Goal: Transaction & Acquisition: Purchase product/service

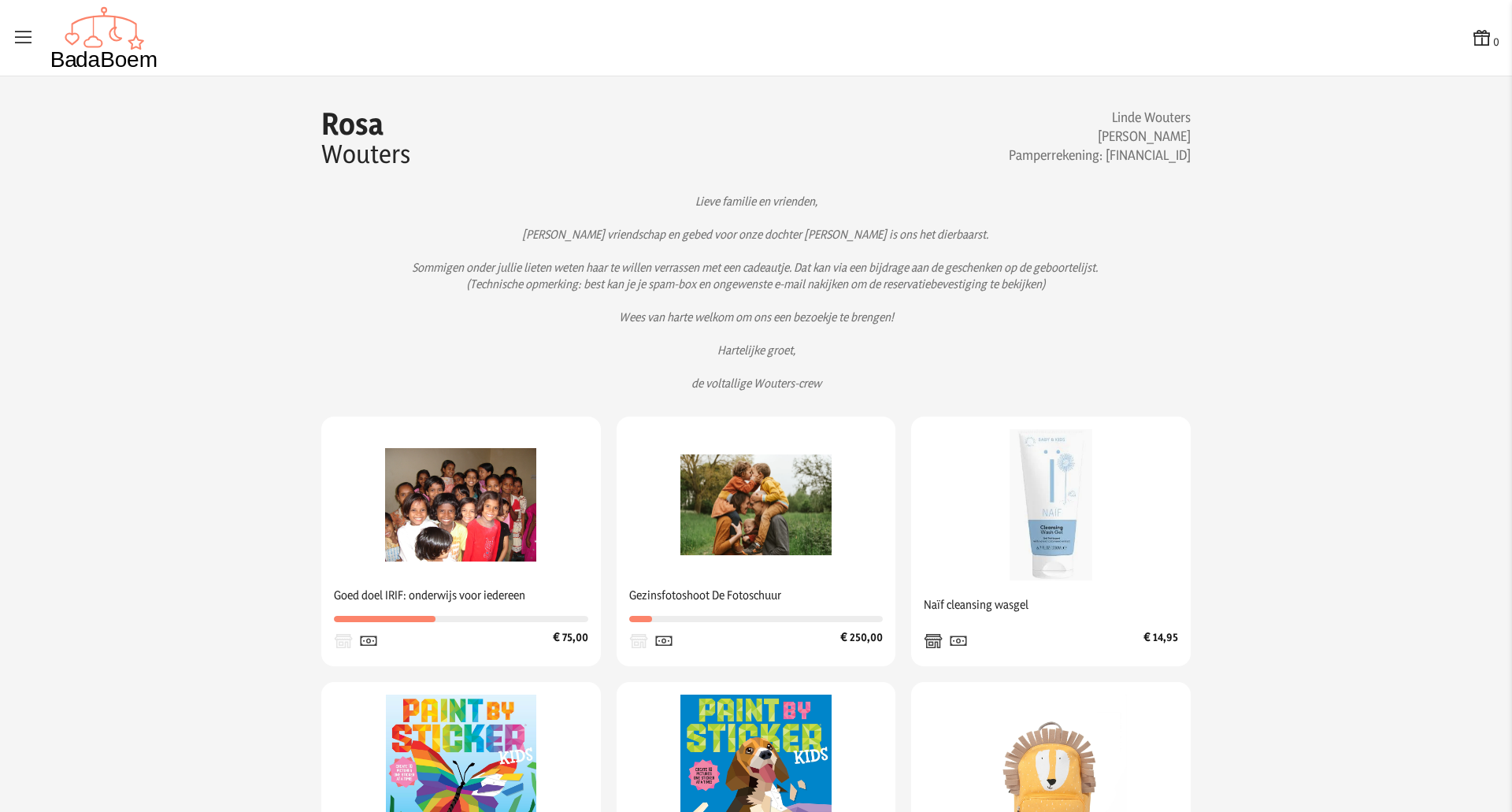
click at [699, 269] on p "Lieve familie en vrienden, [PERSON_NAME] vriendschap en gebed voor onze dochter…" at bounding box center [756, 292] width 820 height 198
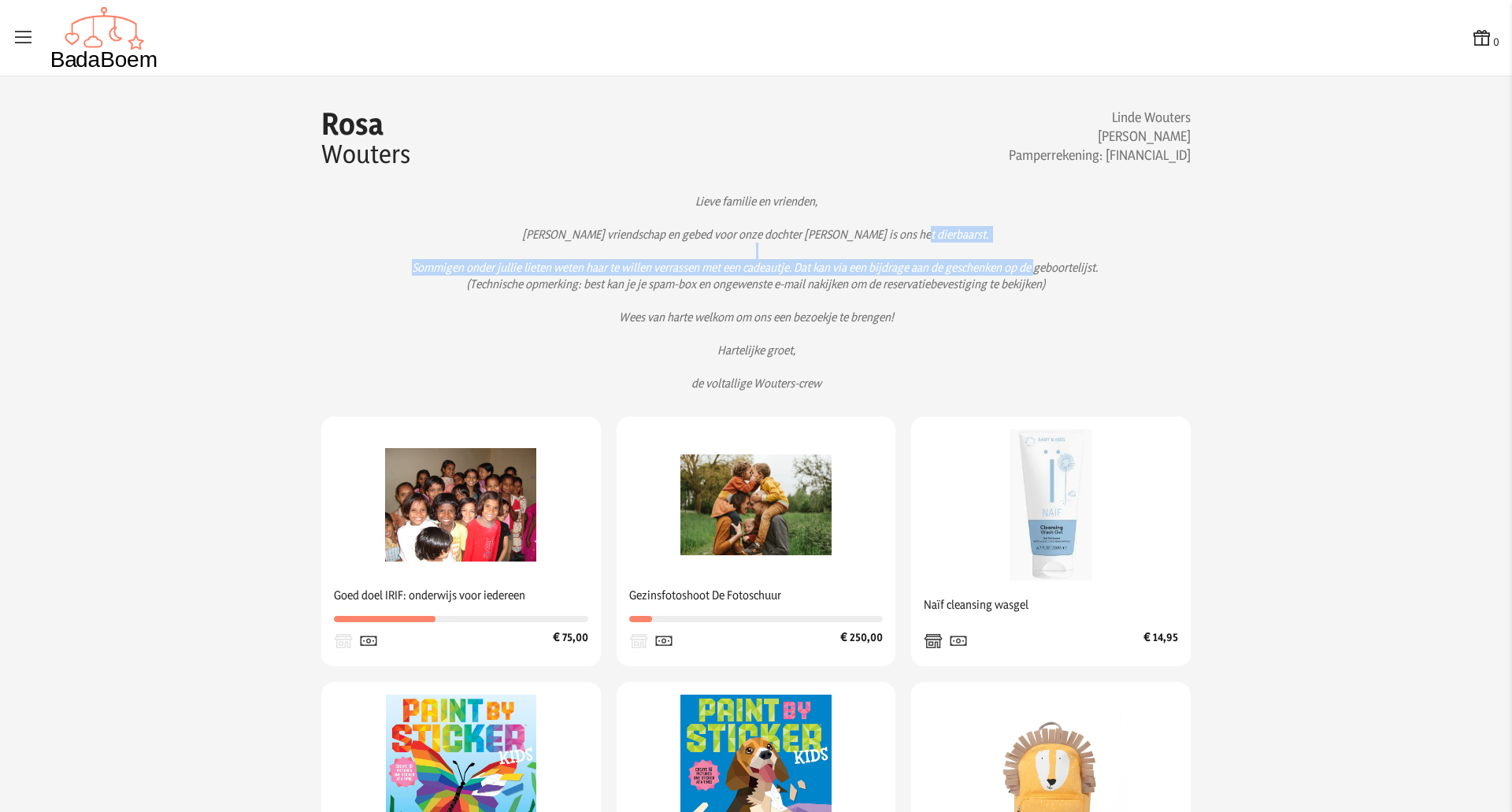
click at [699, 269] on p "Lieve familie en vrienden, [PERSON_NAME] vriendschap en gebed voor onze dochter…" at bounding box center [756, 292] width 820 height 198
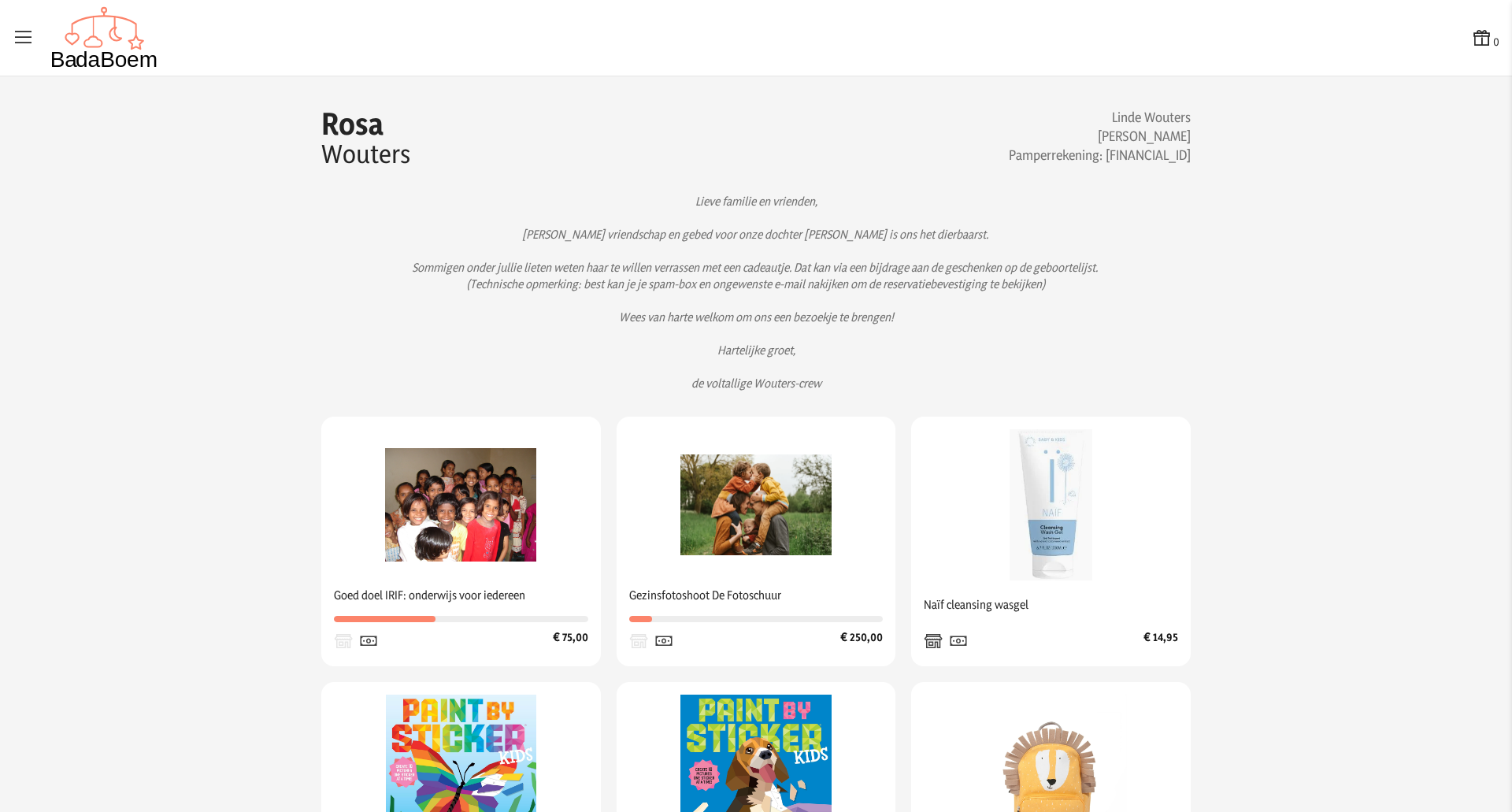
click at [669, 281] on p "Lieve familie en vrienden, [PERSON_NAME] vriendschap en gebed voor onze dochter…" at bounding box center [756, 292] width 820 height 198
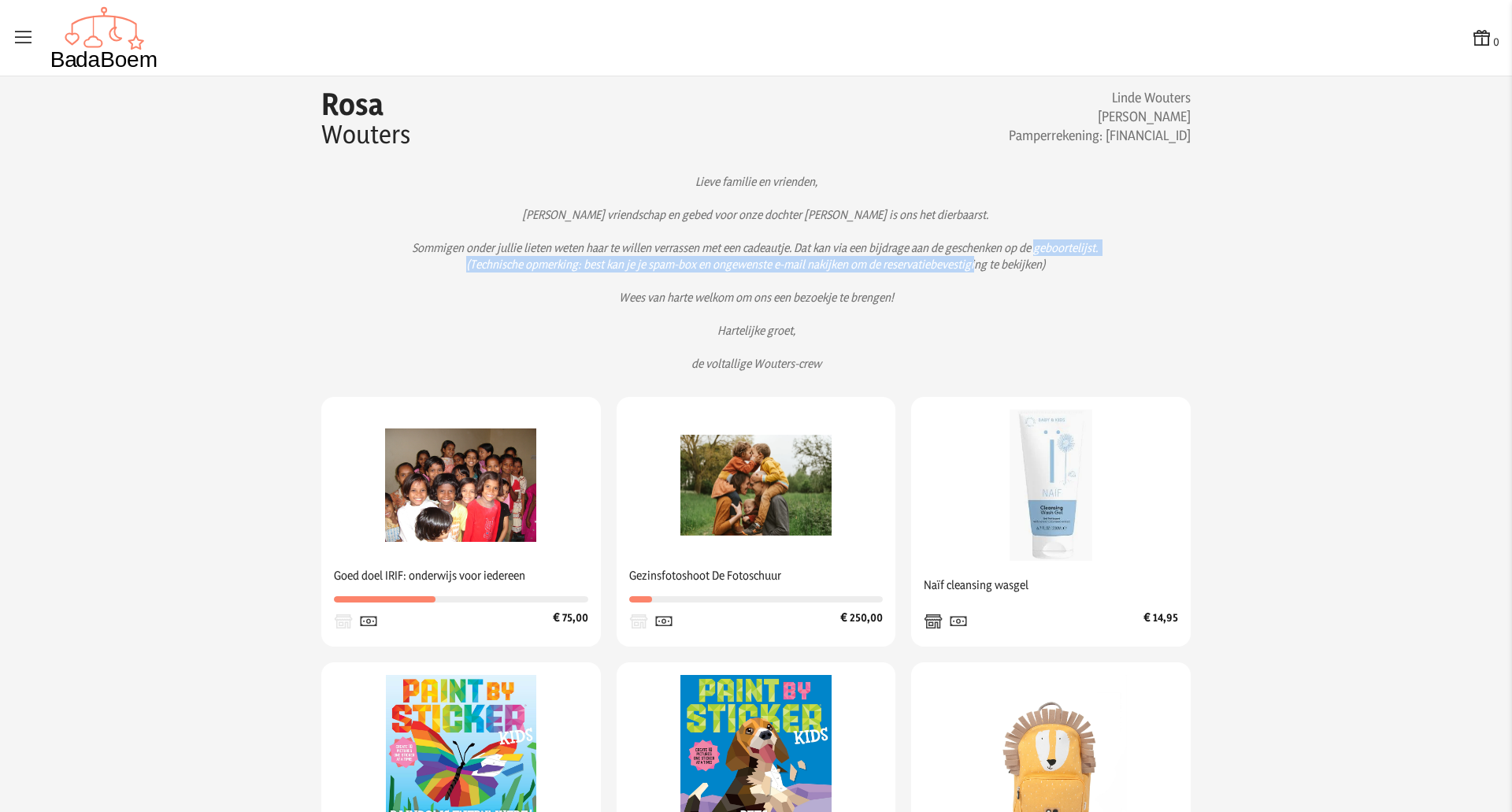
scroll to position [21, 0]
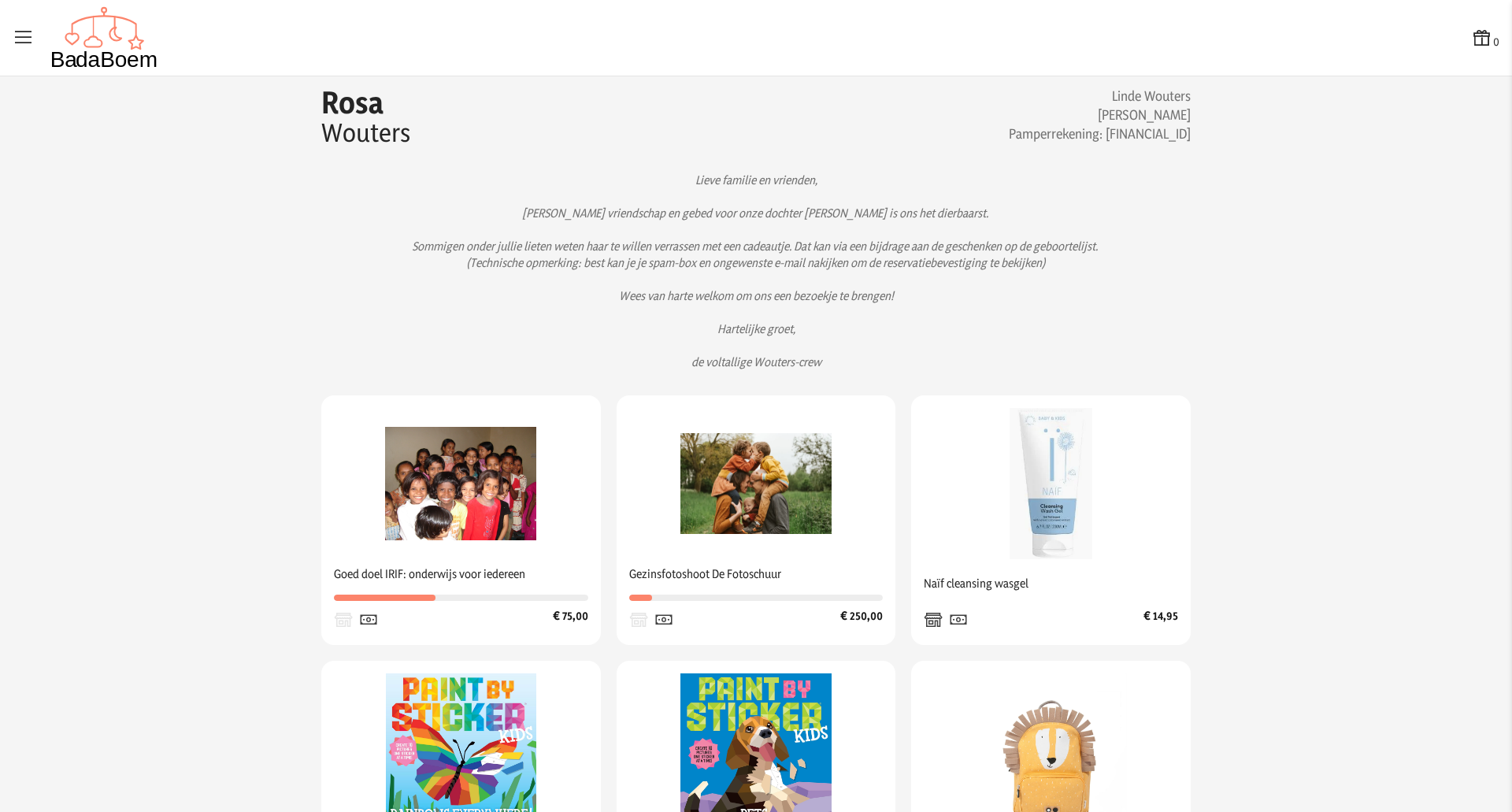
click at [876, 315] on p "Lieve familie en vrienden, [PERSON_NAME] vriendschap en gebed voor onze dochter…" at bounding box center [756, 271] width 820 height 198
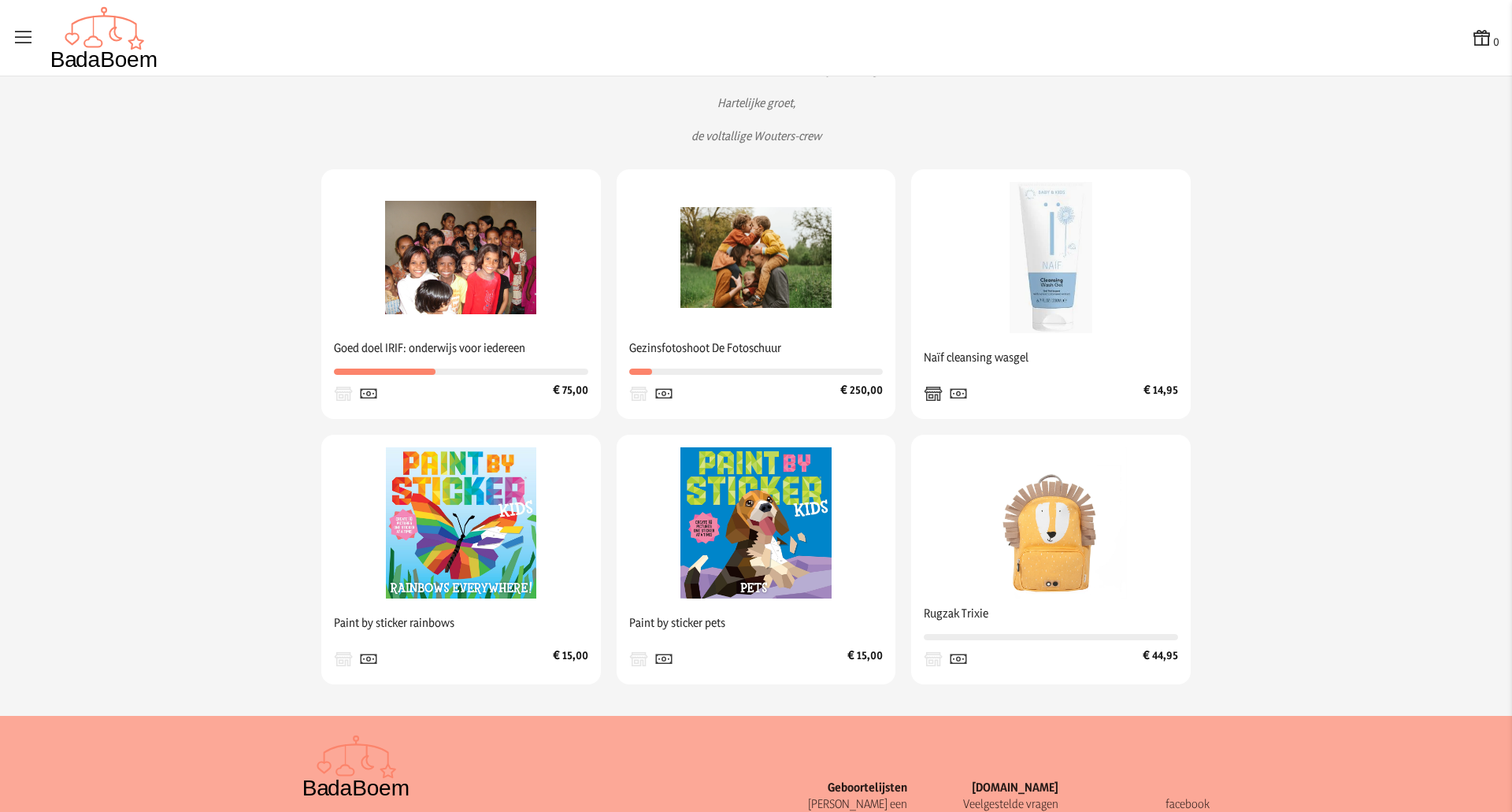
scroll to position [342, 0]
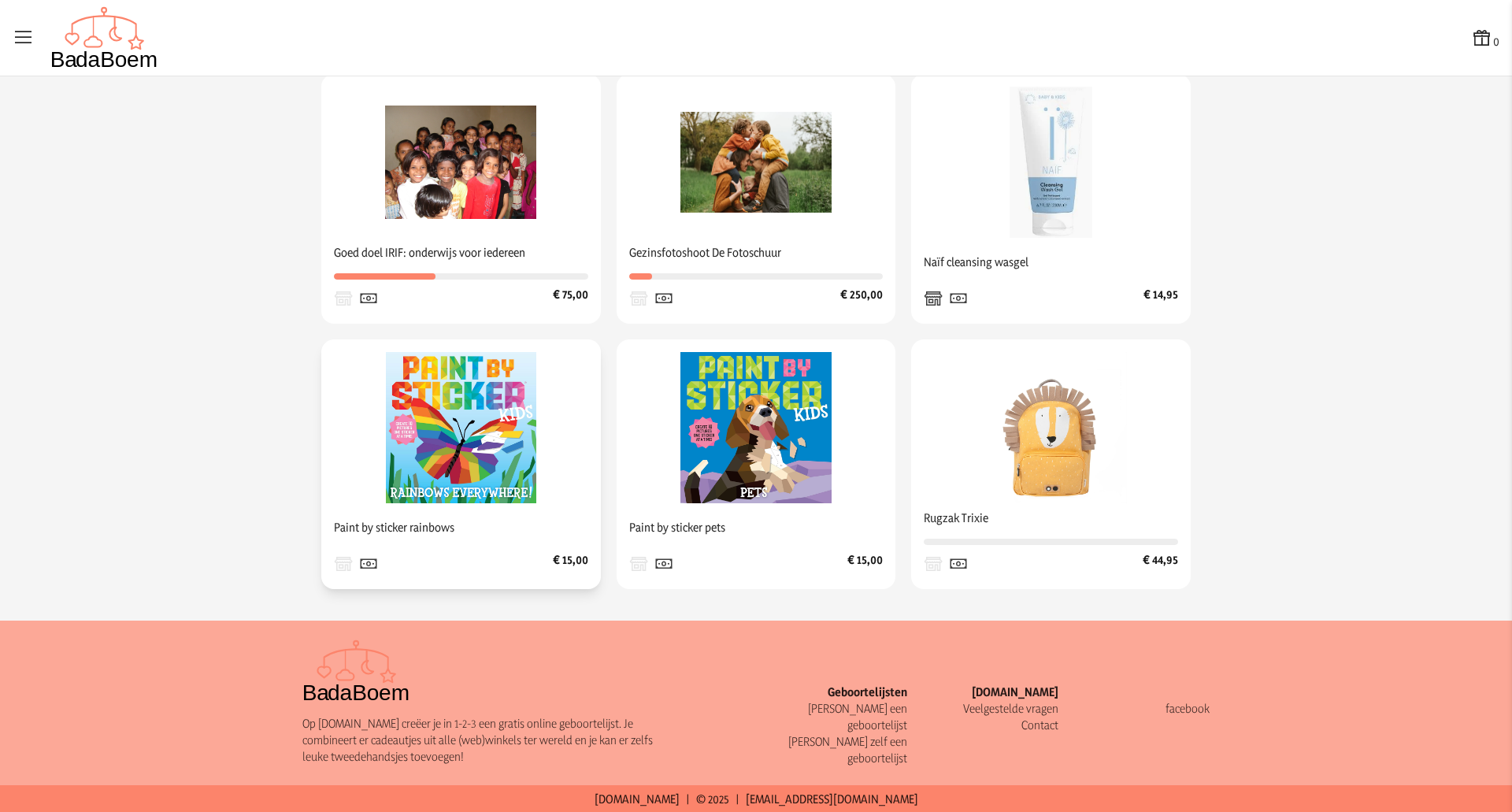
click at [454, 408] on img at bounding box center [460, 427] width 151 height 151
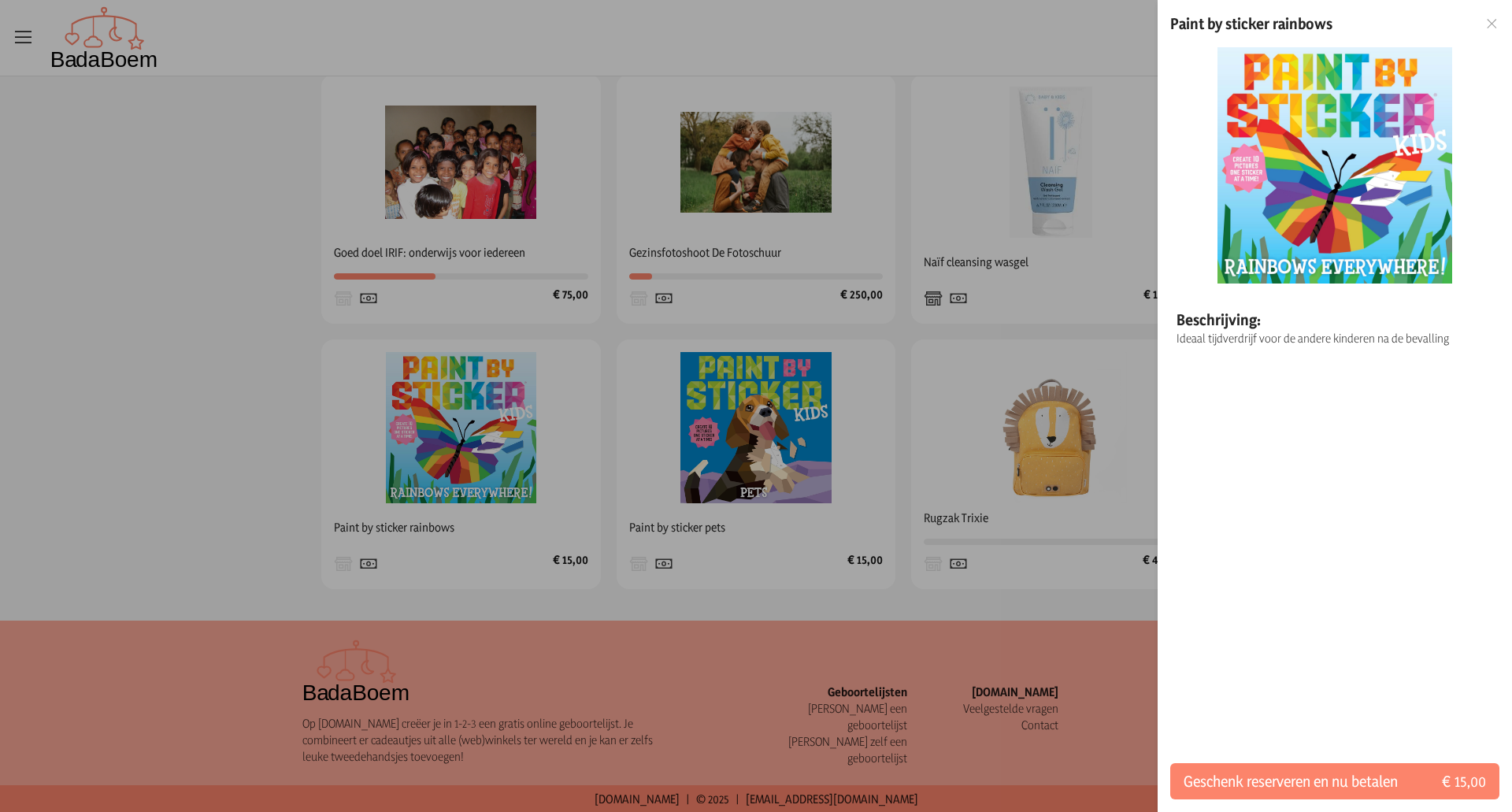
click at [792, 458] on div at bounding box center [756, 406] width 1512 height 812
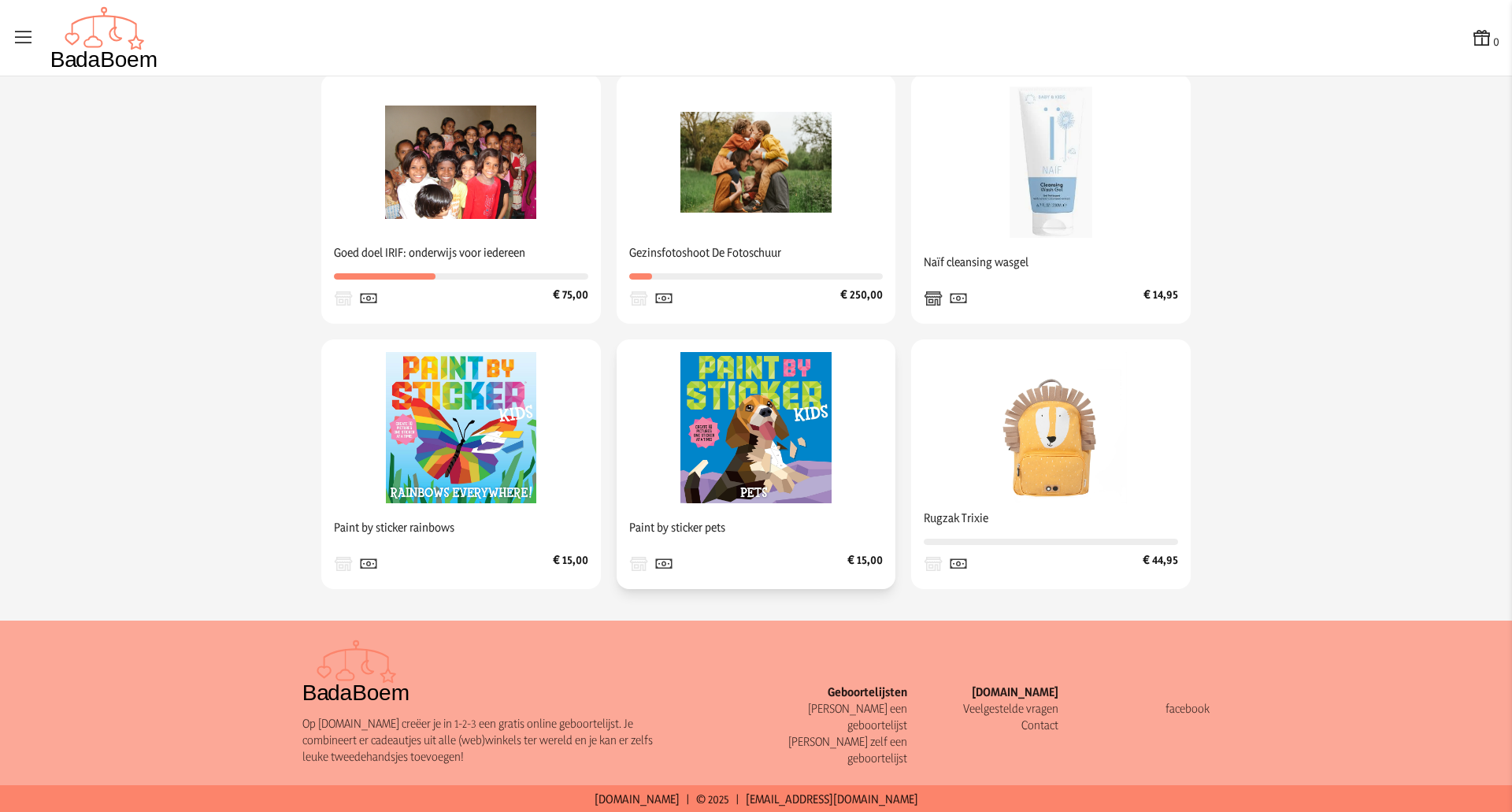
click at [745, 428] on img at bounding box center [755, 427] width 151 height 151
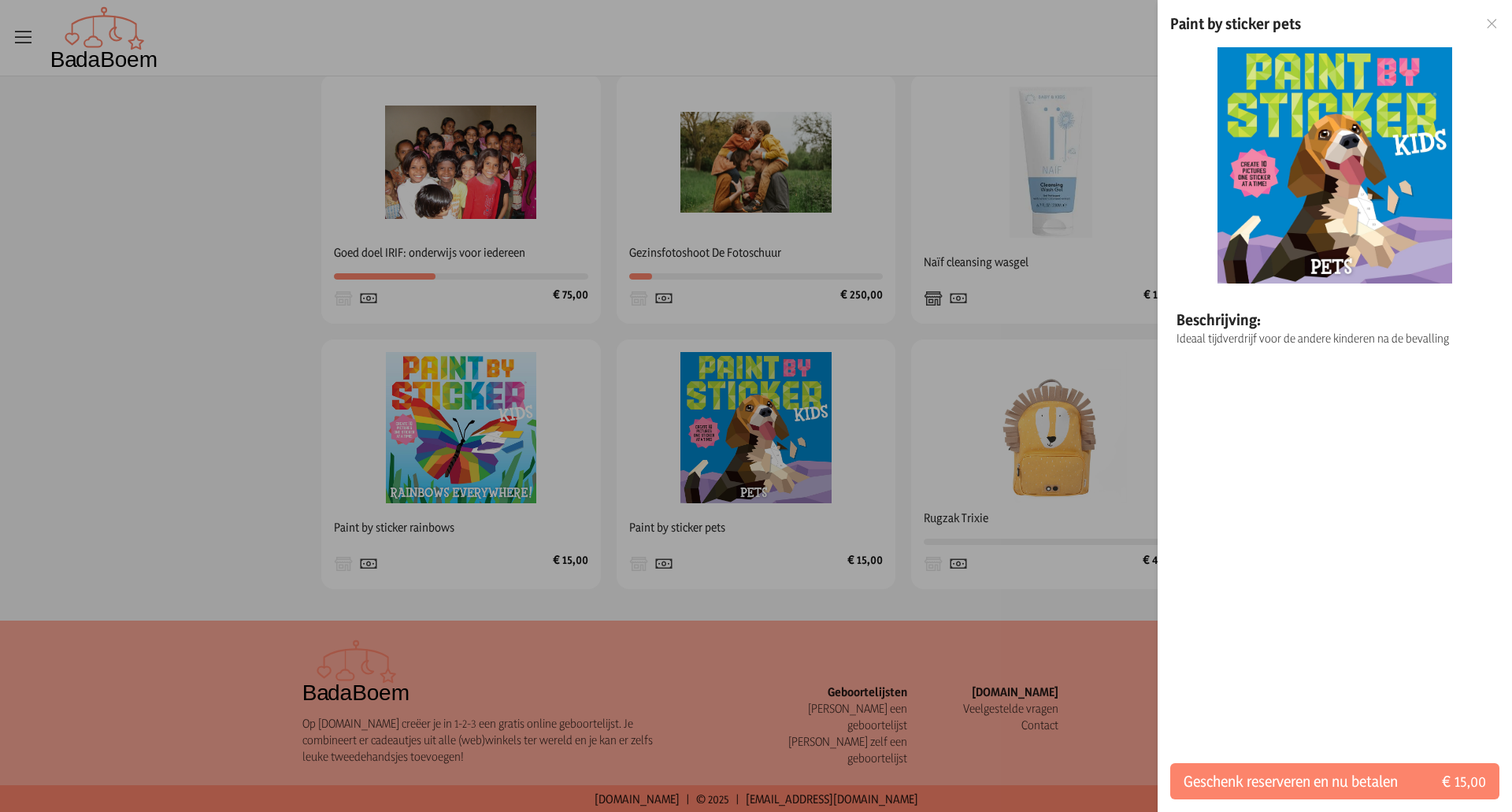
click at [1018, 455] on div at bounding box center [756, 406] width 1512 height 812
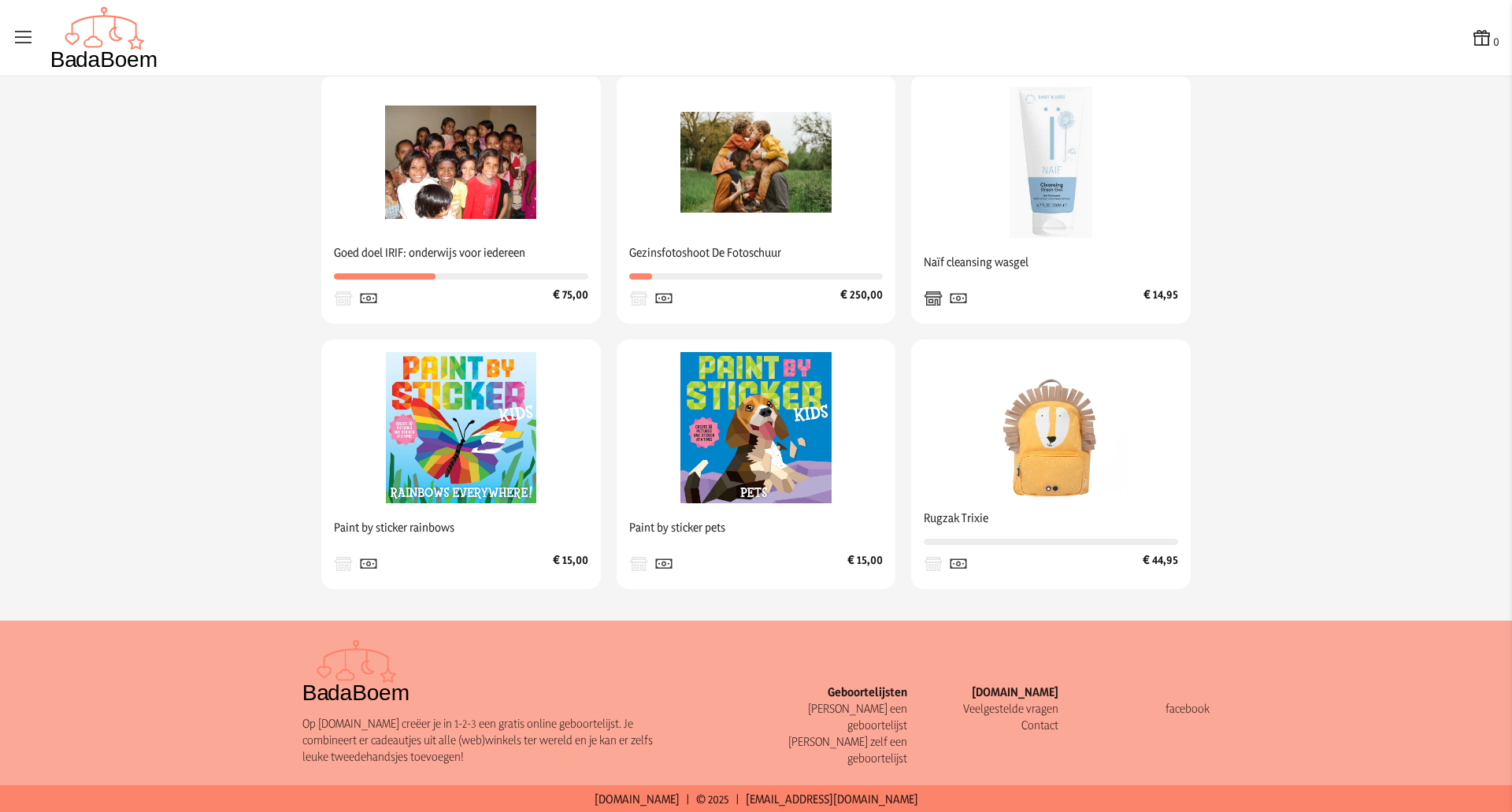
click at [1018, 455] on img at bounding box center [1051, 427] width 151 height 151
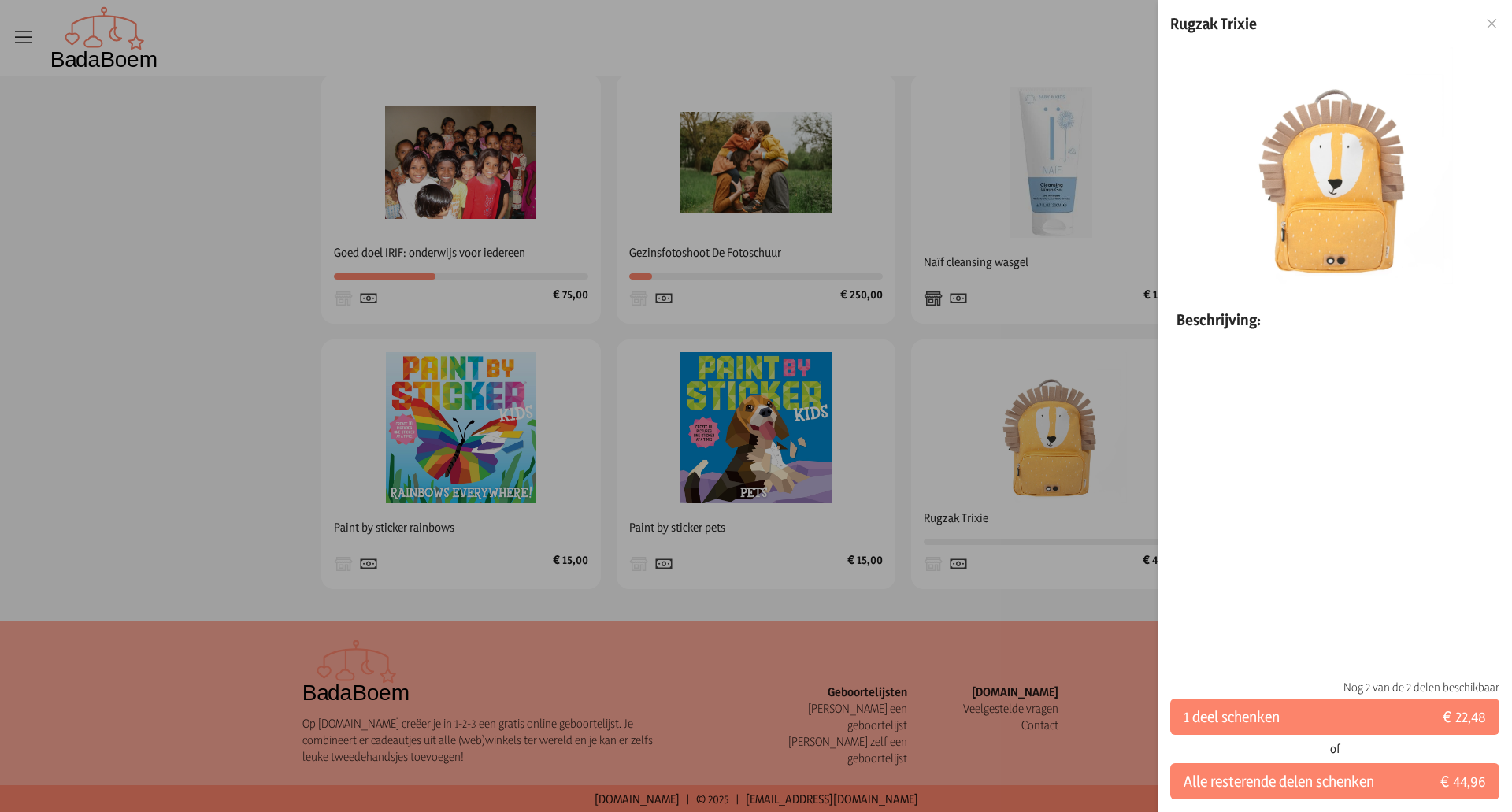
click at [1486, 21] on icon at bounding box center [1492, 24] width 15 height 11
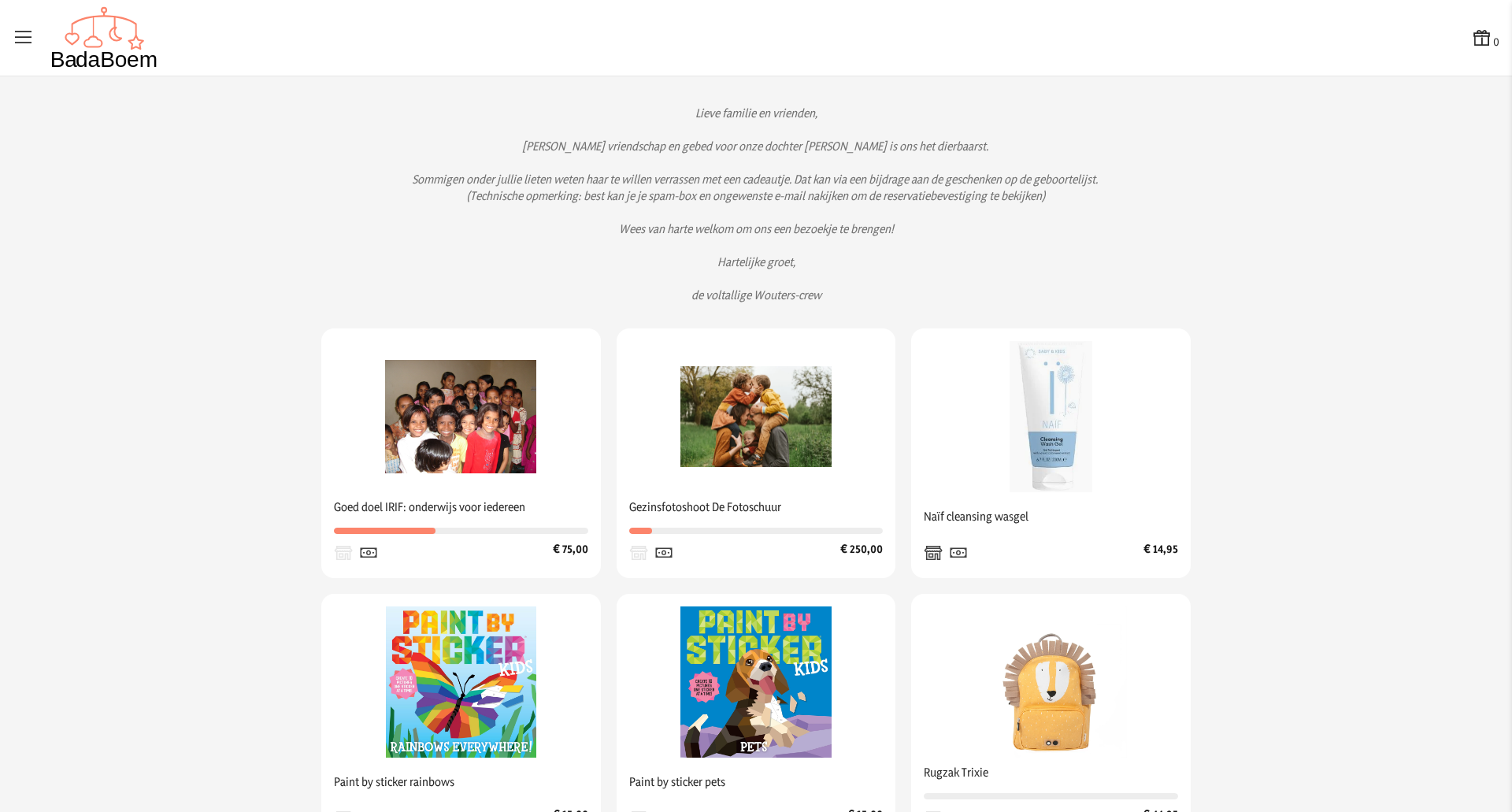
scroll to position [87, 0]
click at [816, 418] on img at bounding box center [755, 417] width 151 height 151
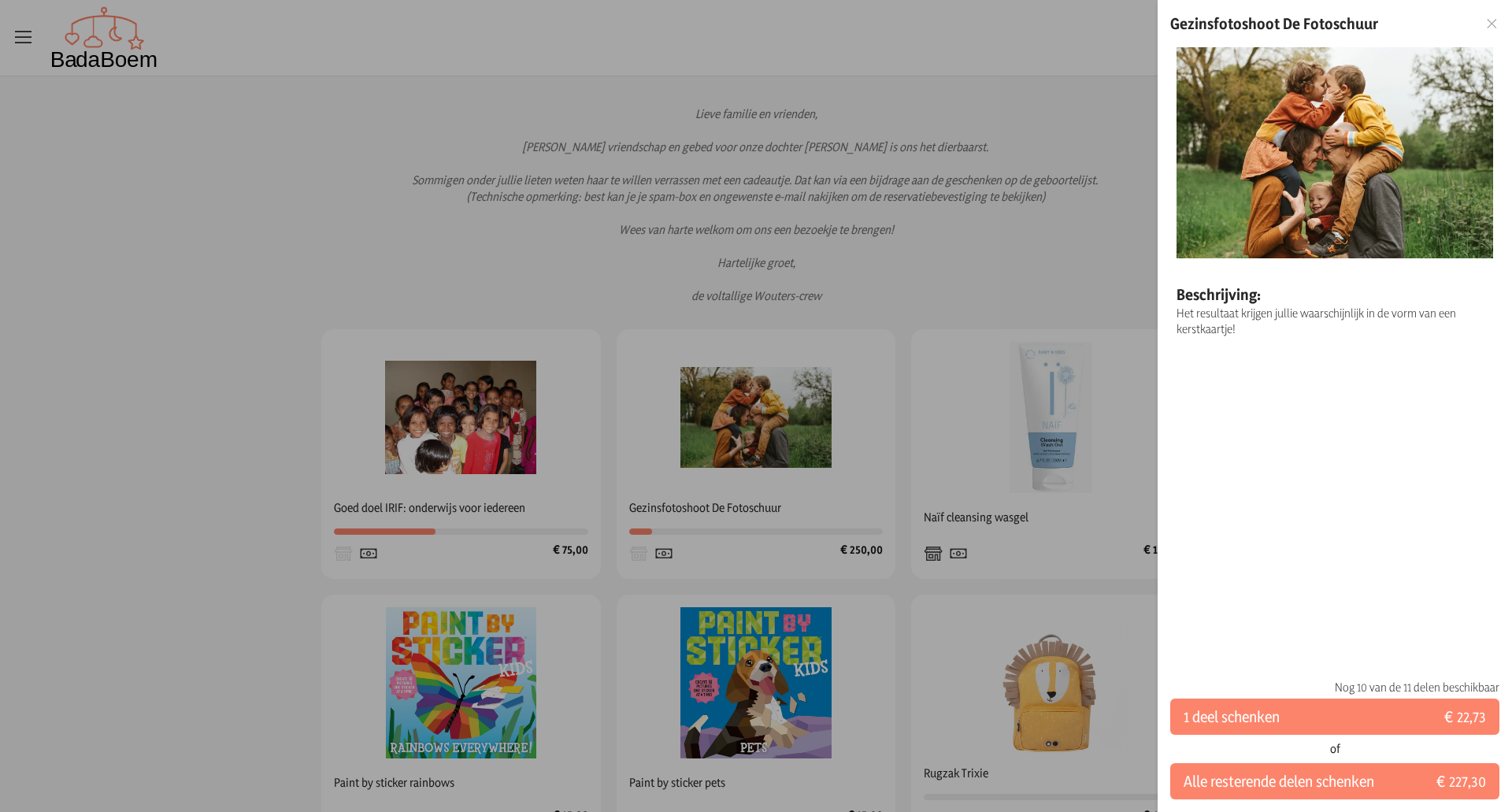
click at [997, 736] on div at bounding box center [756, 406] width 1512 height 812
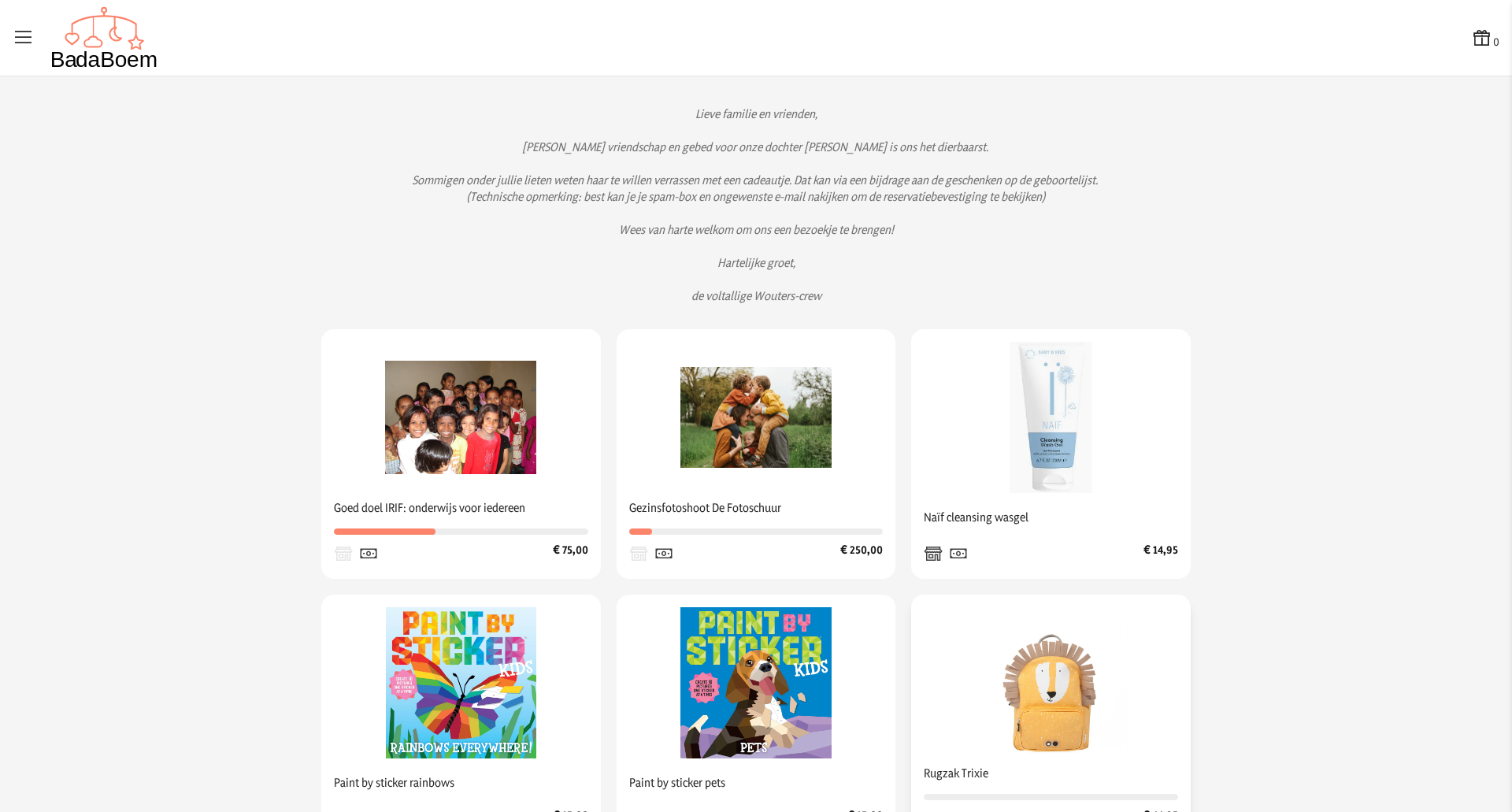
click at [1034, 707] on img at bounding box center [1051, 682] width 151 height 151
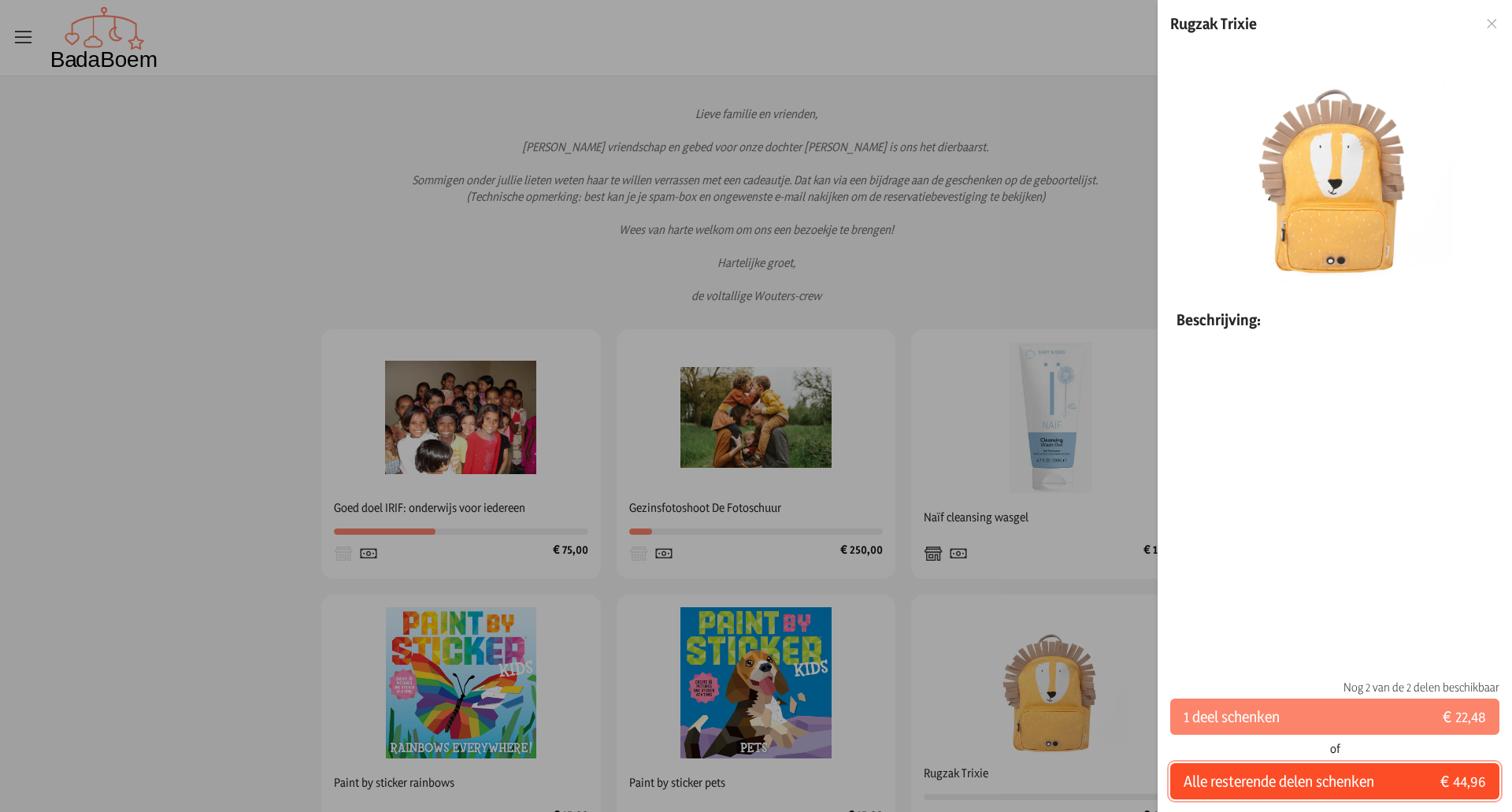
click at [1299, 786] on span "Alle resterende delen schenken" at bounding box center [1279, 780] width 191 height 22
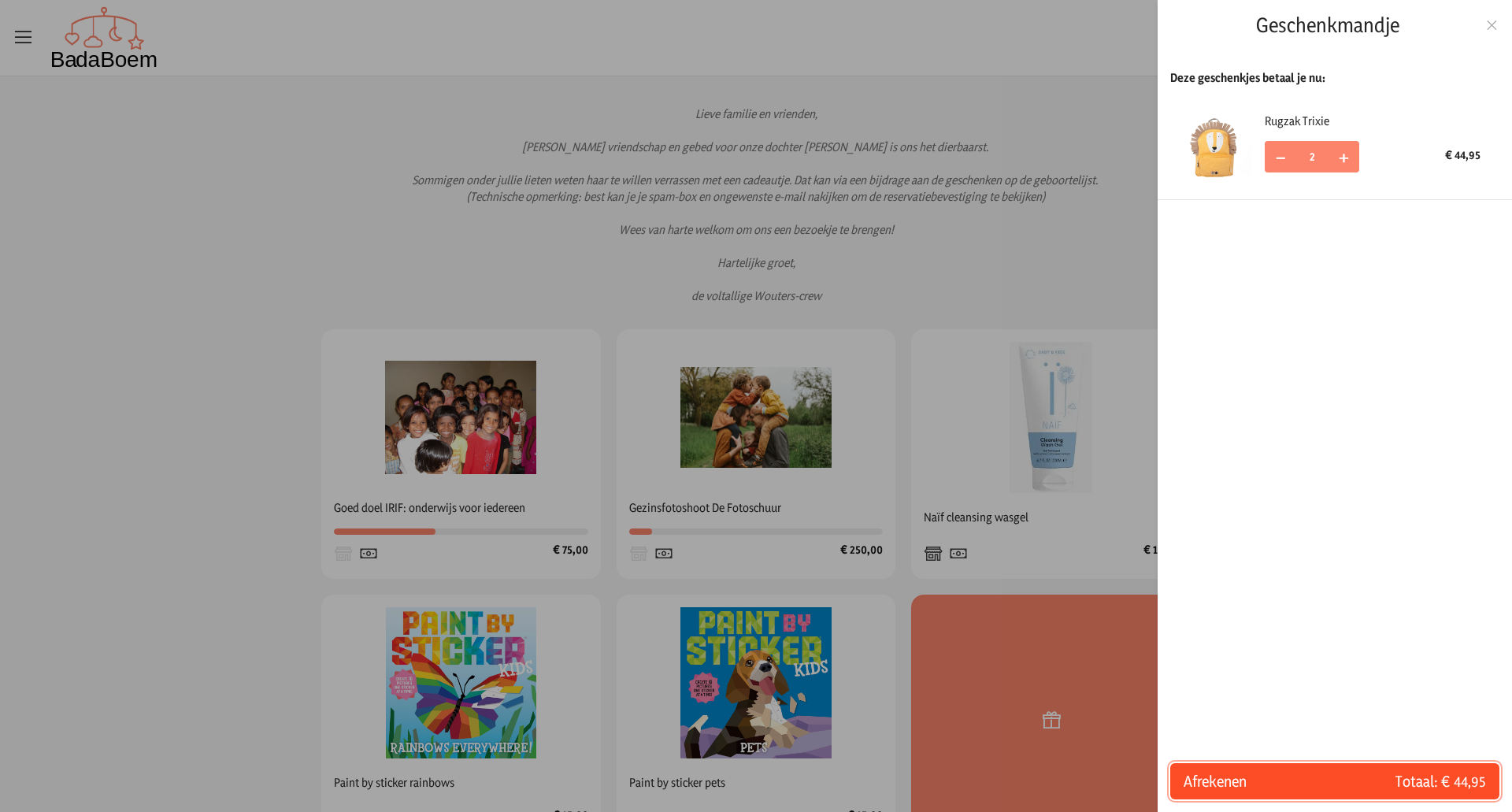
click at [1319, 772] on span "Afrekenen" at bounding box center [1259, 780] width 151 height 22
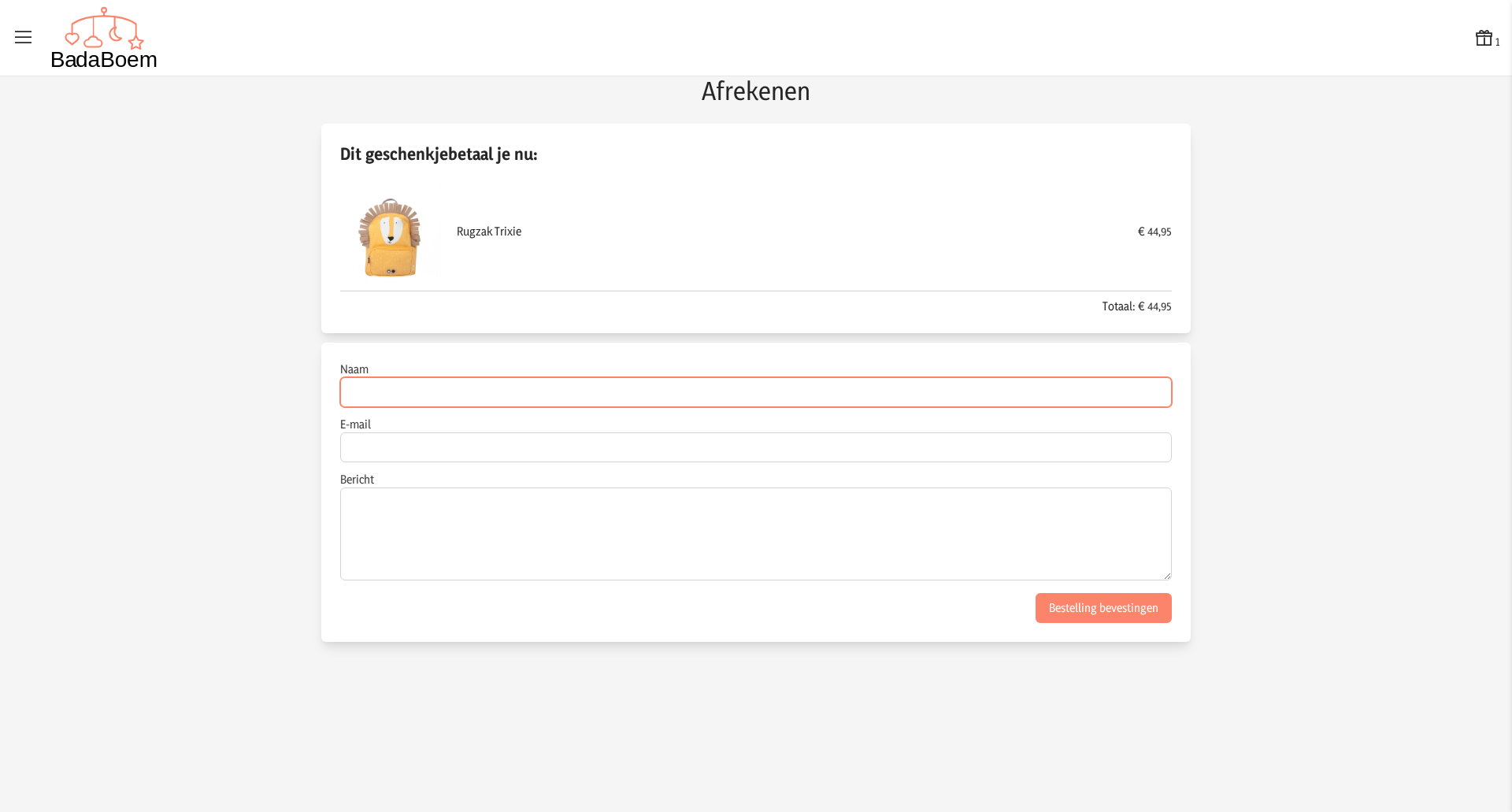
click at [887, 397] on input "Naam" at bounding box center [756, 392] width 832 height 30
type input "O"
type input "Familie Gheysen-Coture"
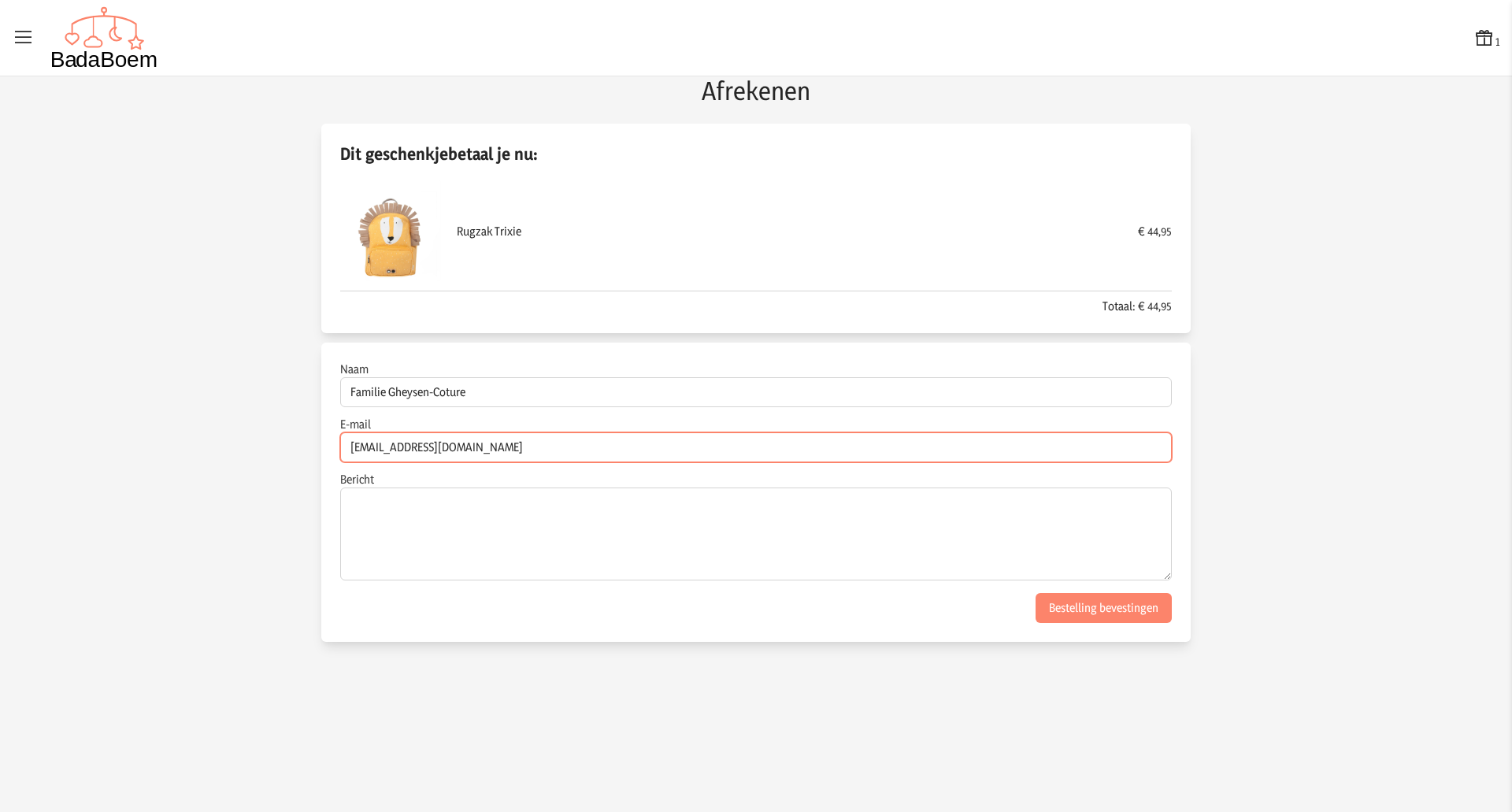
type input "[EMAIL_ADDRESS][DOMAIN_NAME]"
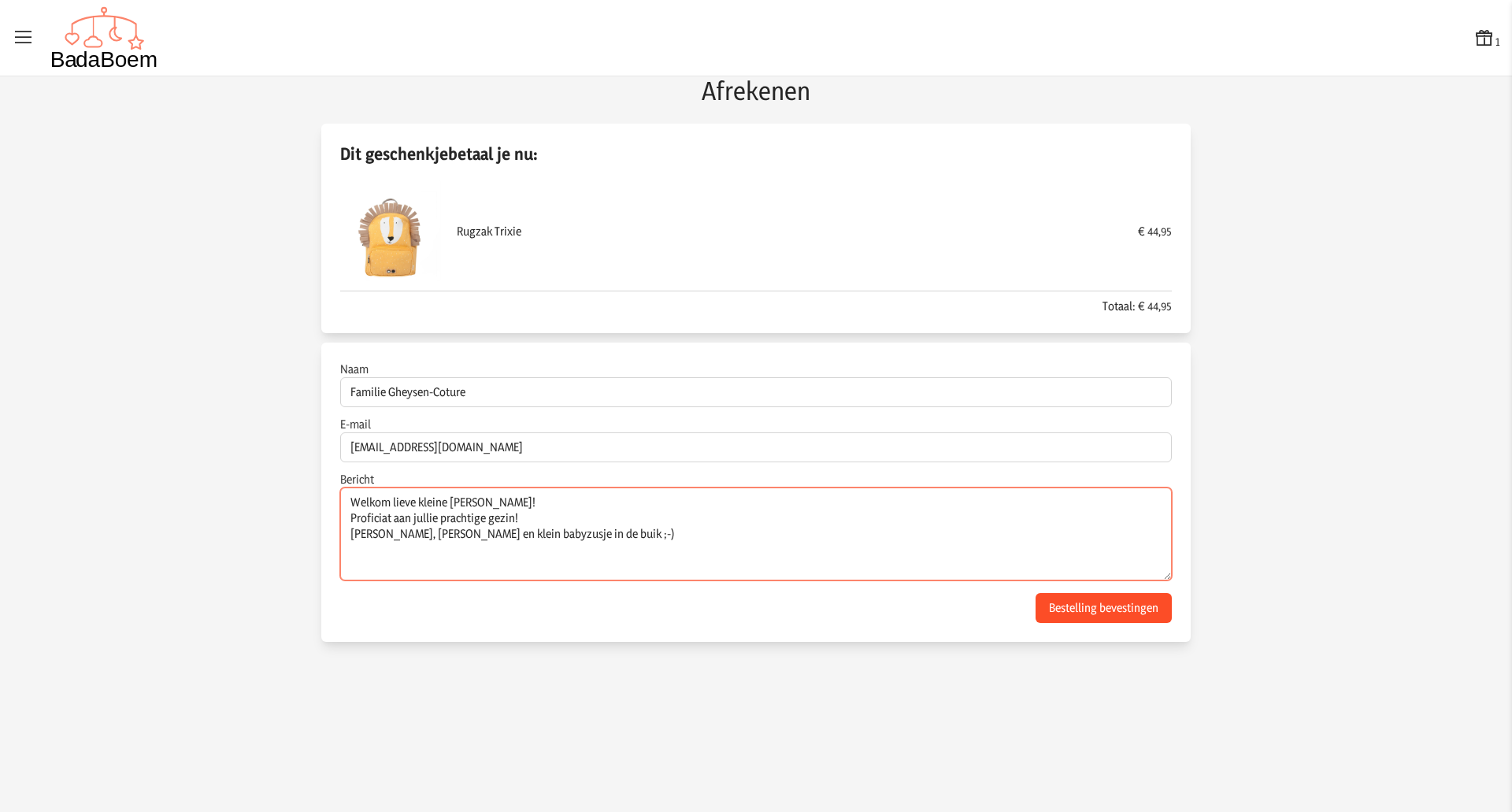
type textarea "Welkom lieve kleine [PERSON_NAME]! Proficiat aan jullie prachtige gezin! [PERSO…"
click at [1104, 602] on button "Bestelling bevestingen" at bounding box center [1104, 607] width 136 height 30
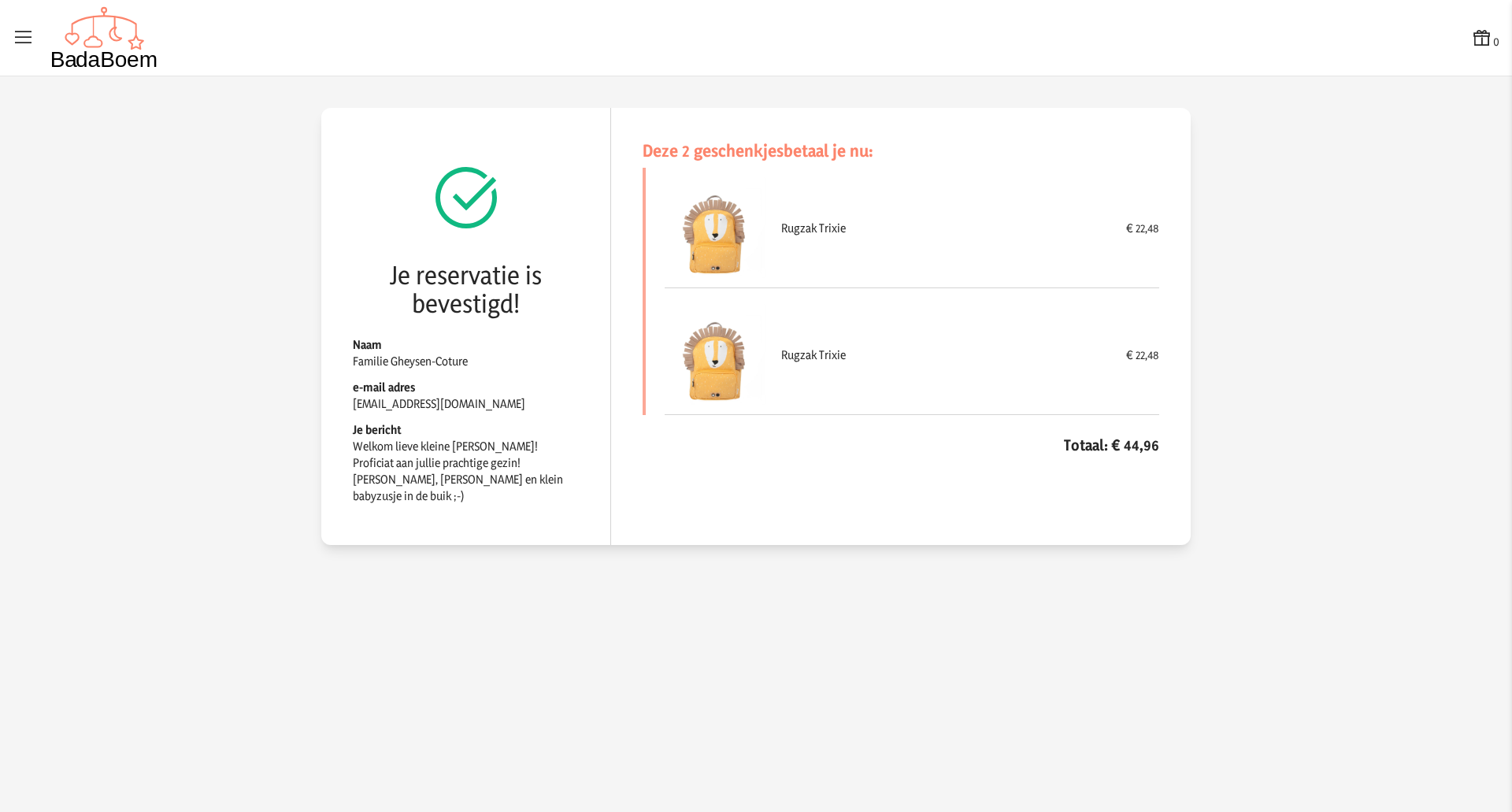
click at [1482, 36] on icon at bounding box center [1482, 37] width 22 height 22
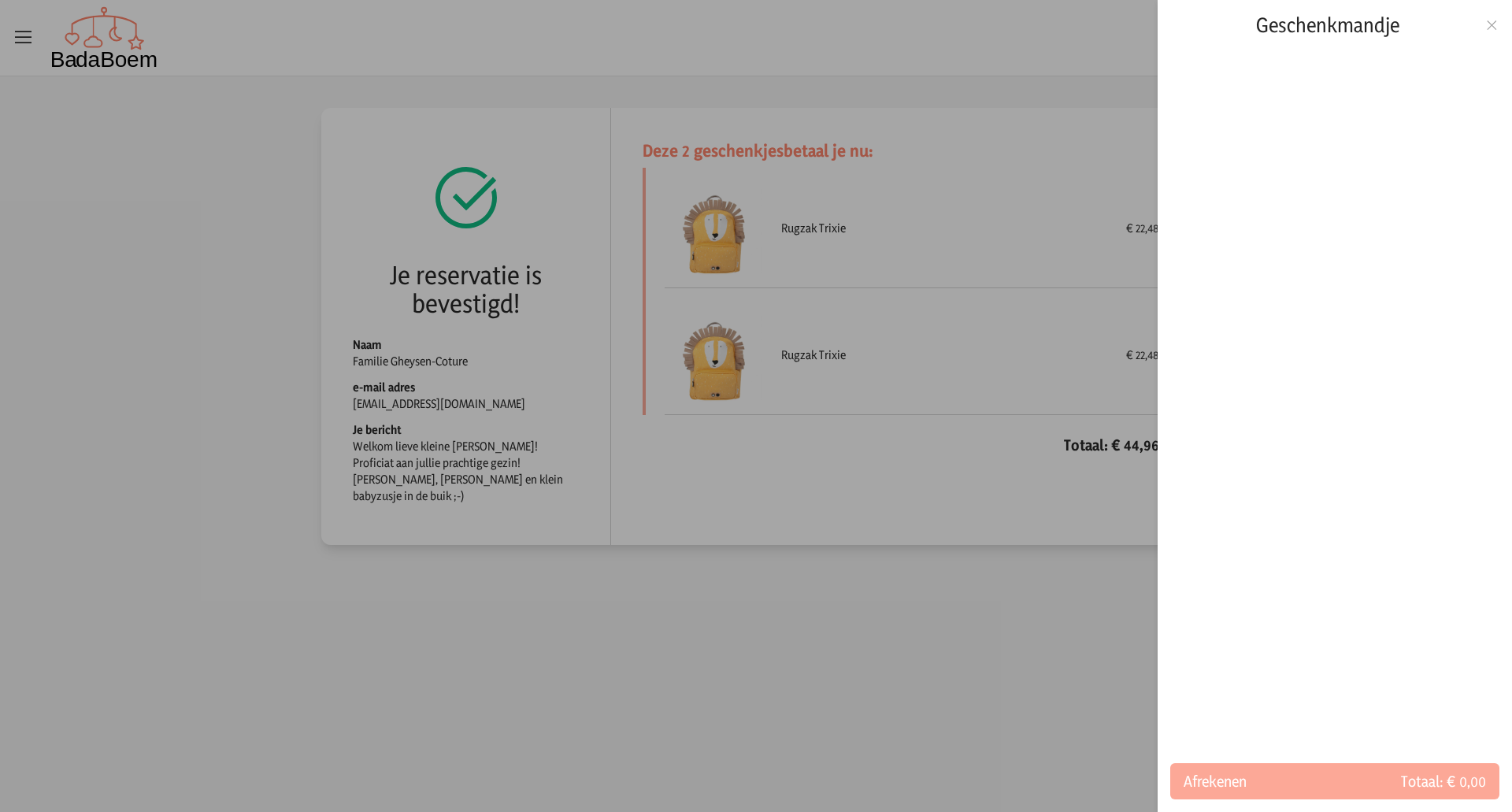
click at [1497, 27] on icon at bounding box center [1492, 25] width 15 height 11
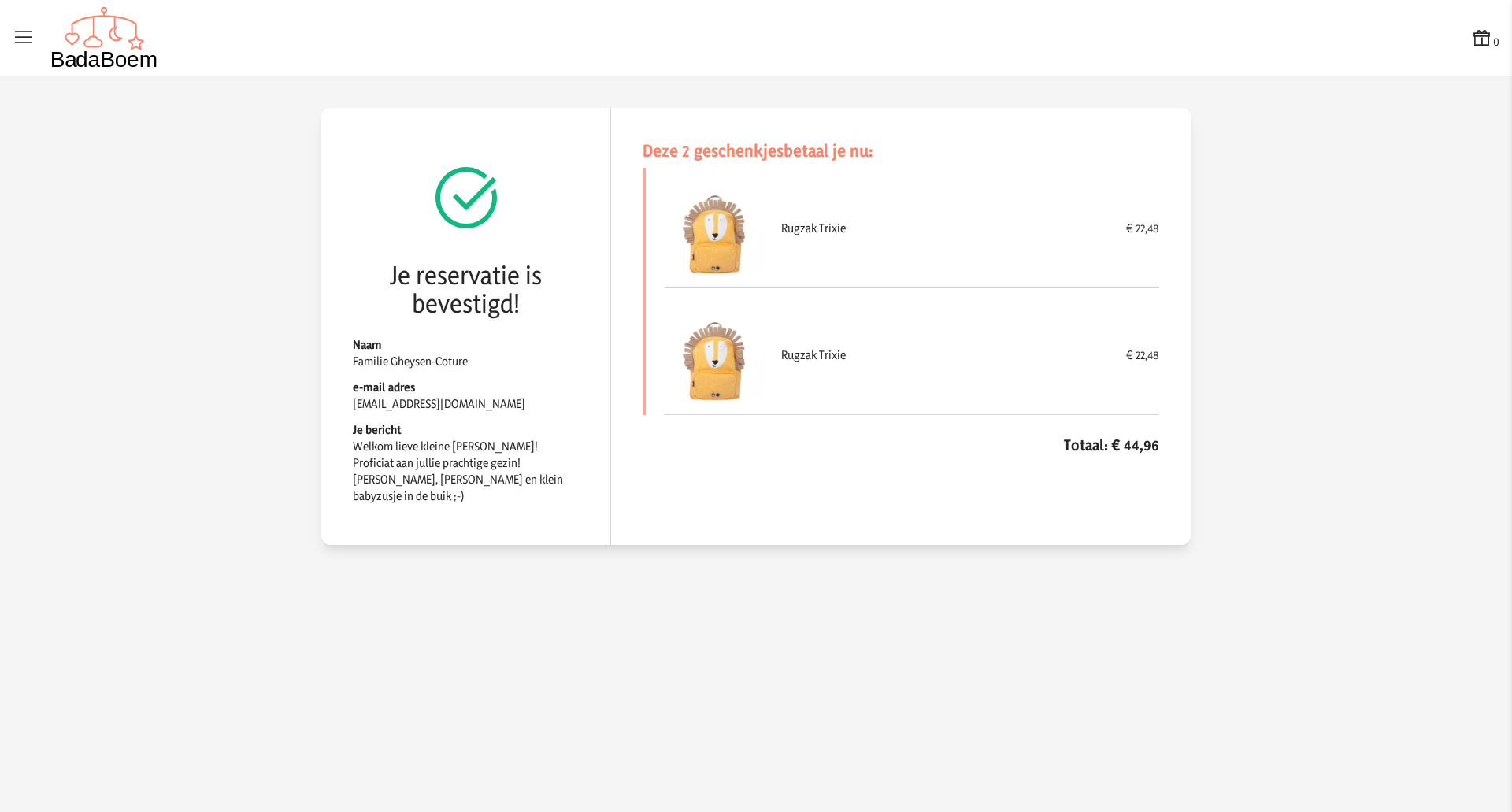
click at [1478, 29] on icon at bounding box center [1482, 37] width 22 height 22
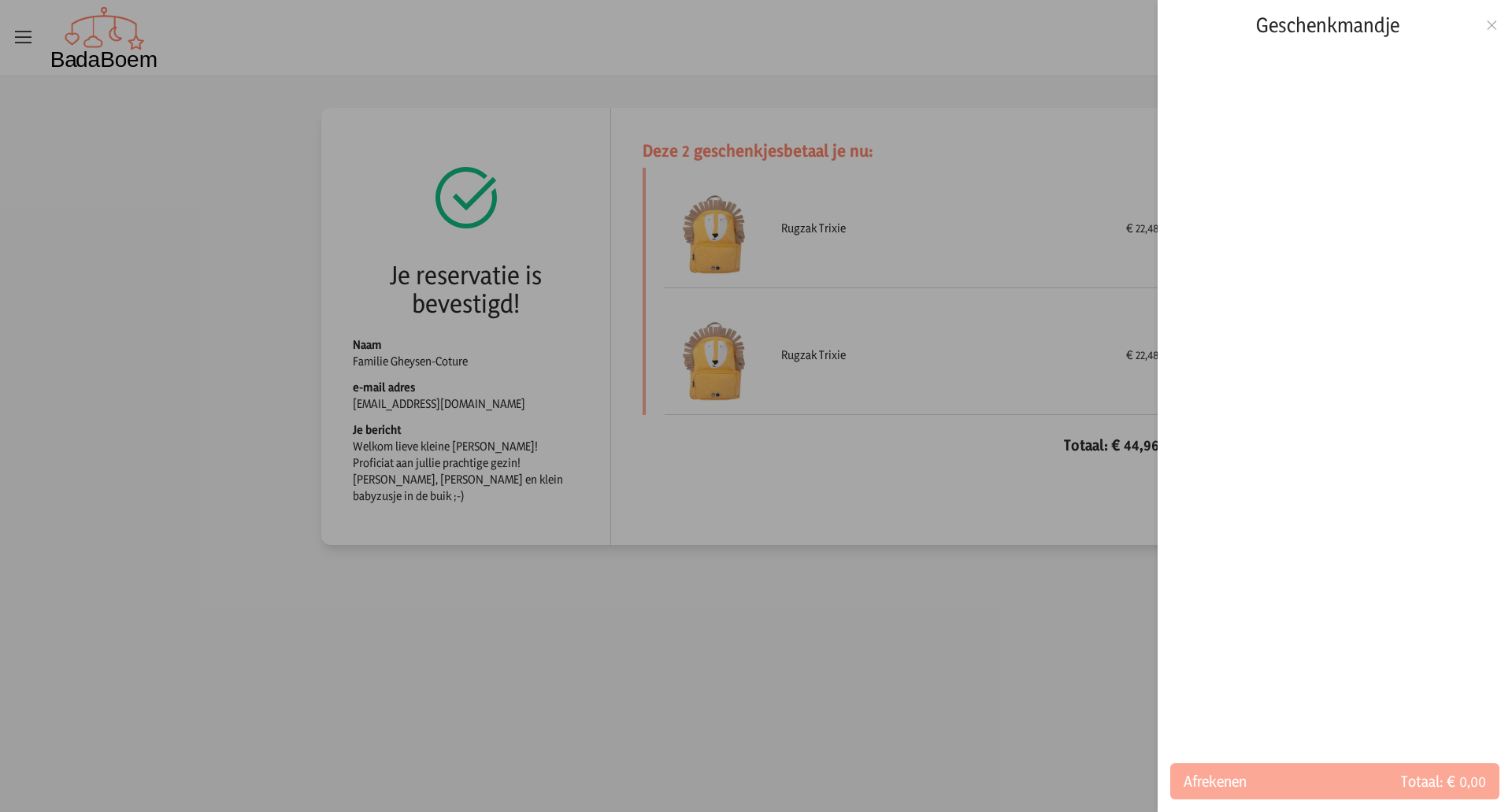
click at [520, 597] on div at bounding box center [756, 406] width 1512 height 812
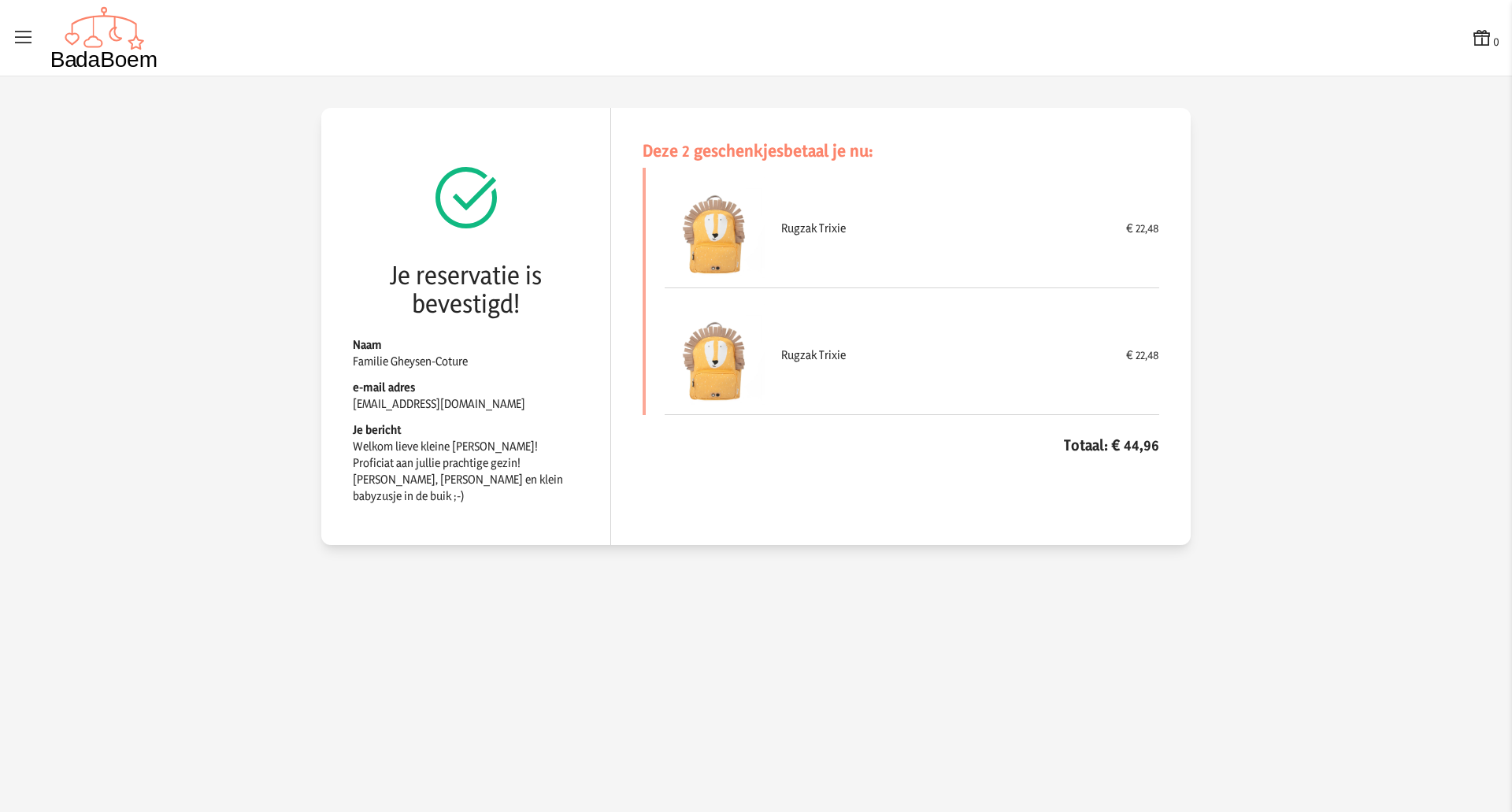
click at [19, 42] on icon at bounding box center [23, 37] width 22 height 22
click at [2, 2] on input "checkbox" at bounding box center [1, 1] width 2 height 2
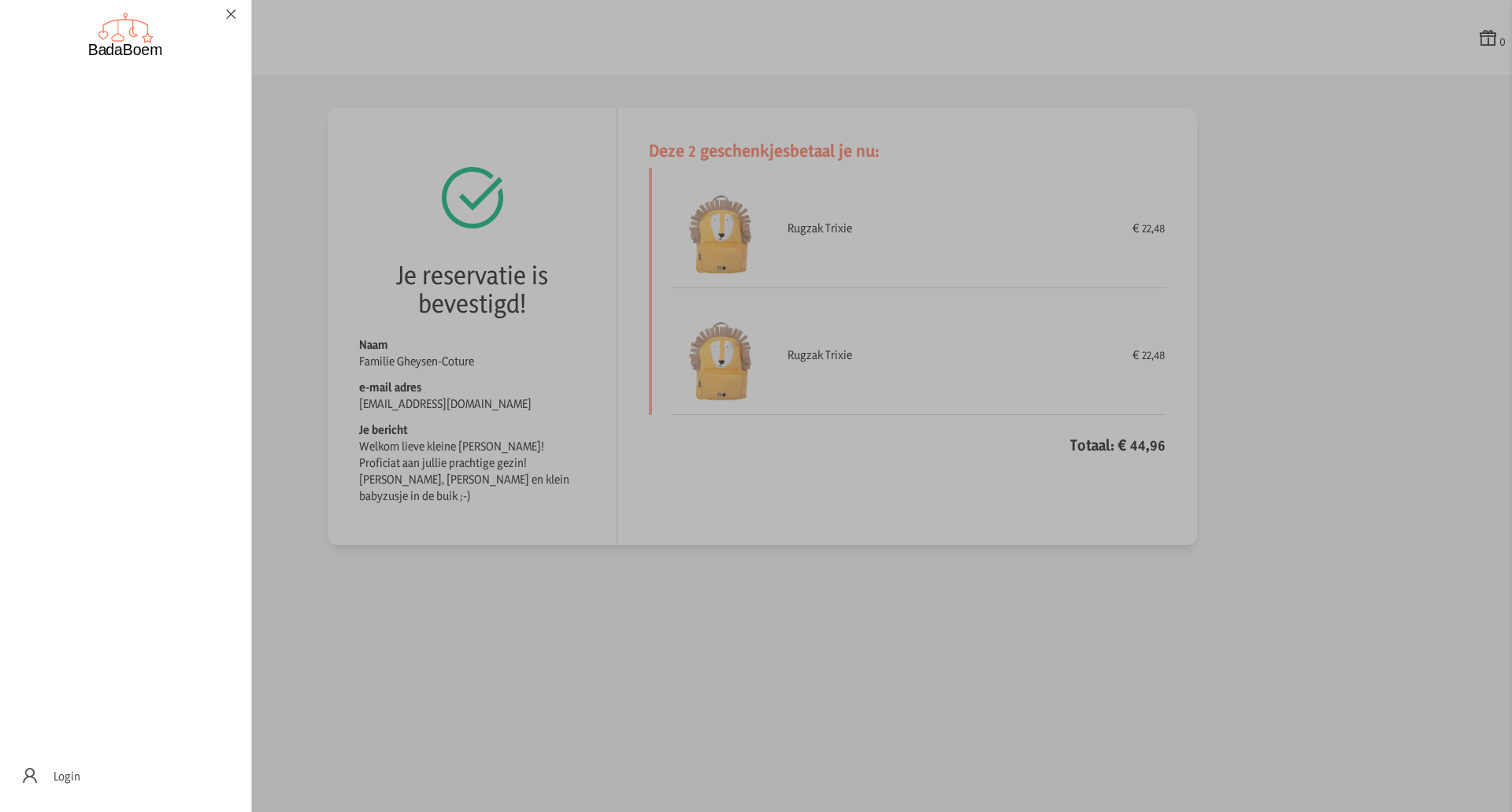
click at [229, 19] on icon at bounding box center [231, 14] width 15 height 11
click at [2, 2] on input "checkbox" at bounding box center [1, 1] width 2 height 2
checkbox input "false"
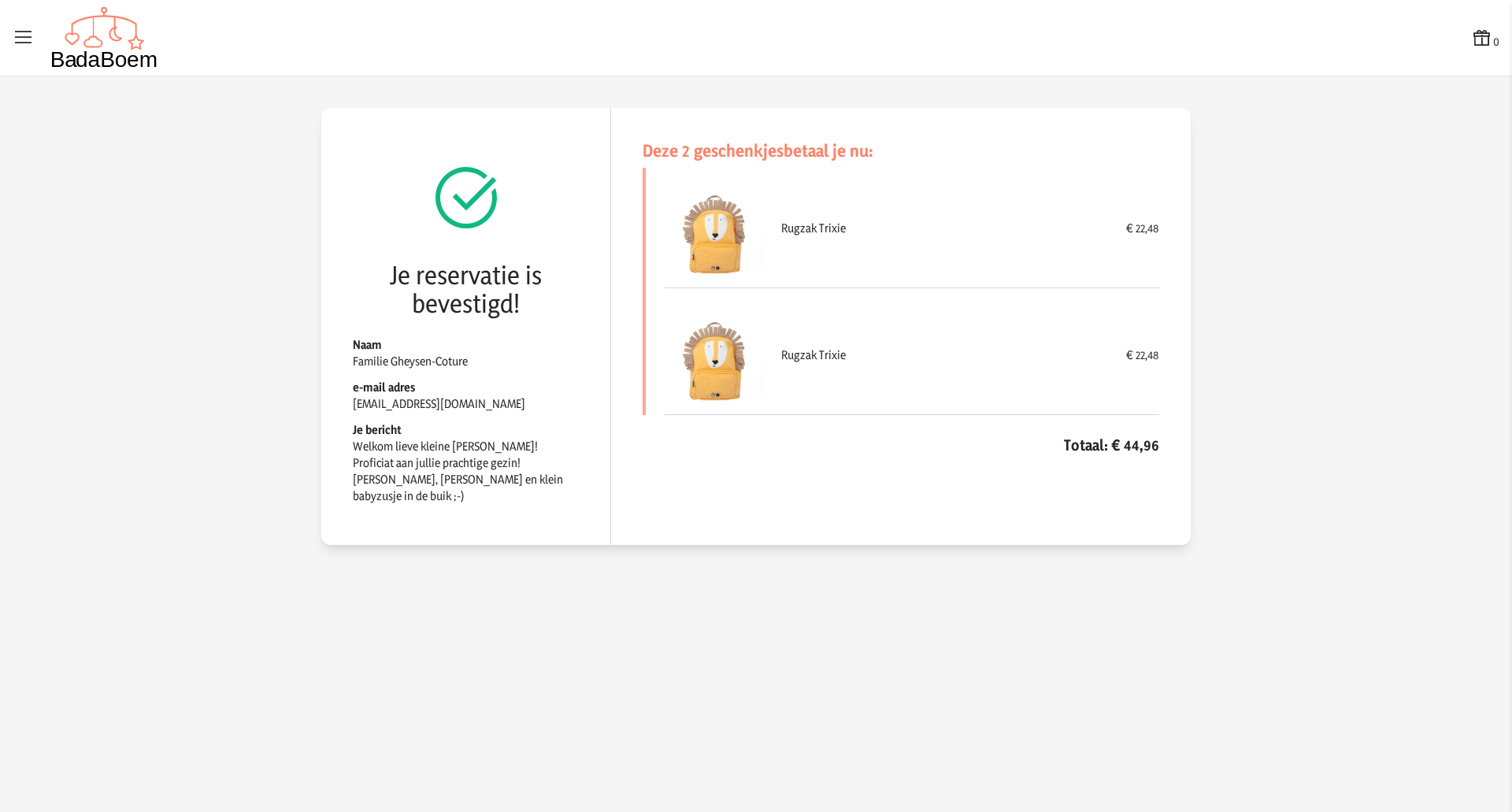
click at [92, 85] on div "0 0 Je reservatie is bevestigd! Naam Familie [PERSON_NAME]-Coture e-mail adres …" at bounding box center [756, 406] width 1512 height 812
click at [123, 37] on img at bounding box center [104, 37] width 108 height 63
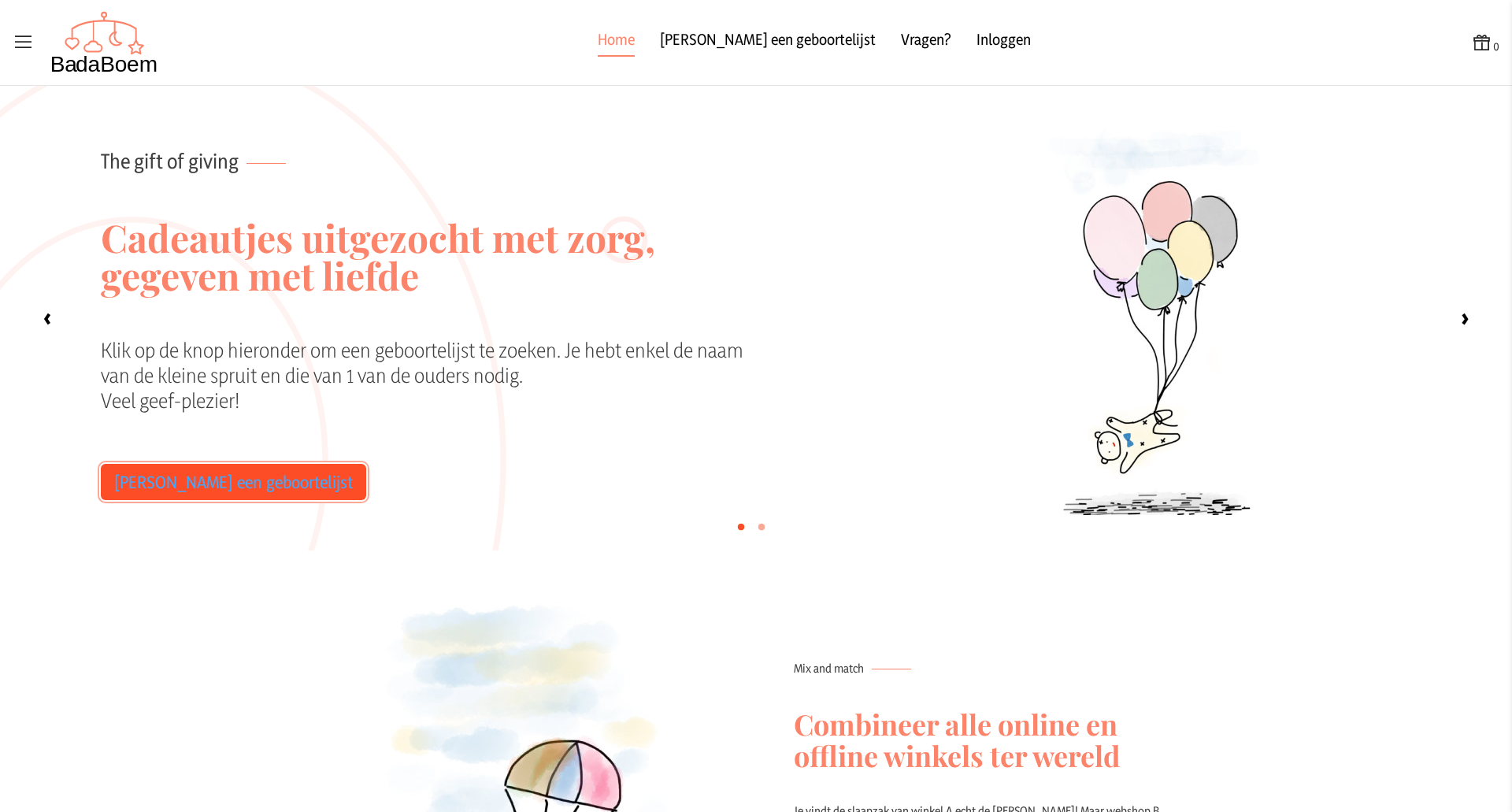
click at [207, 474] on link "[PERSON_NAME] een geboortelijst" at bounding box center [233, 481] width 266 height 36
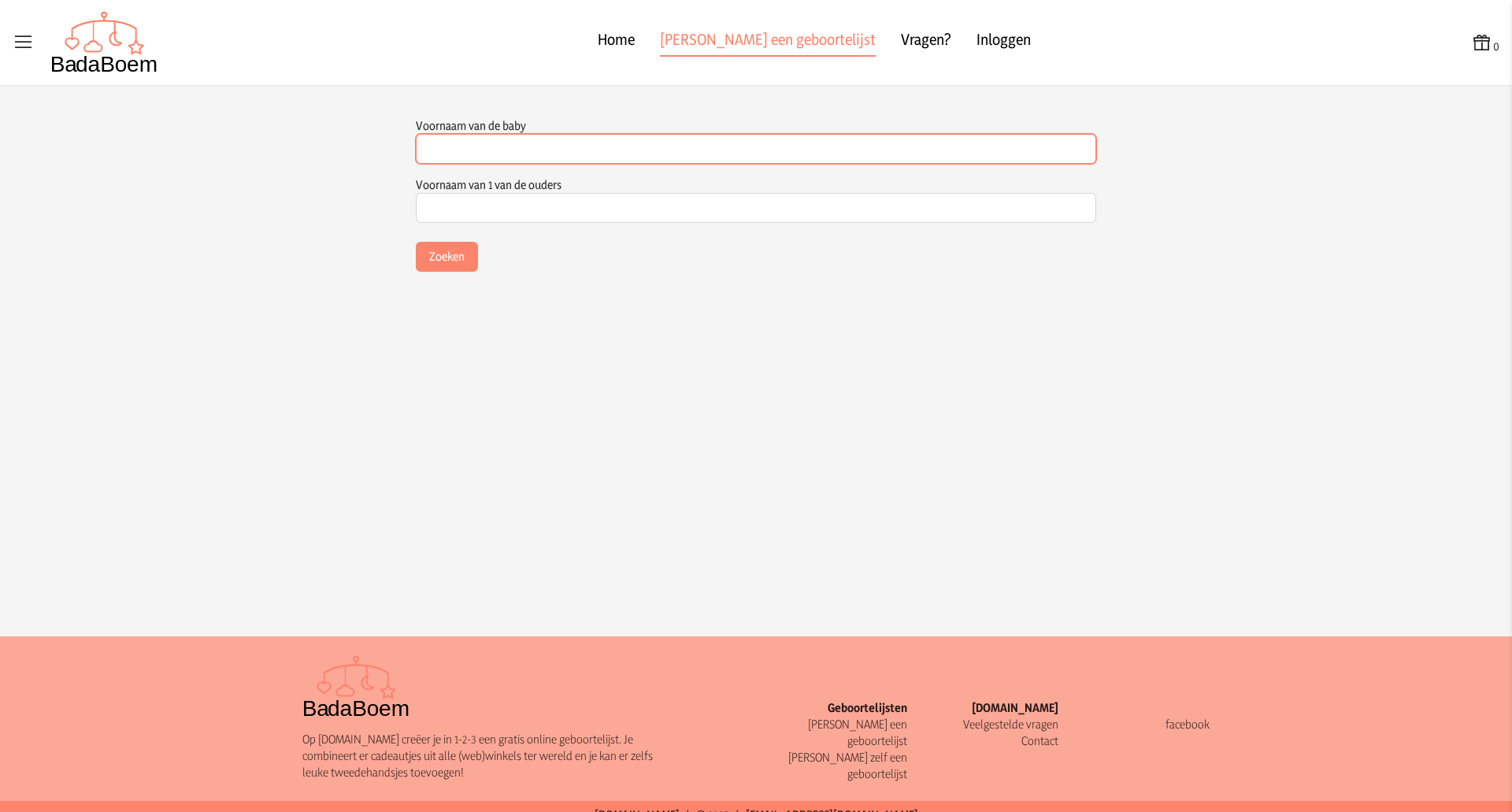
click at [556, 154] on input "Voornaam van de baby" at bounding box center [755, 149] width 680 height 30
type input "rosa"
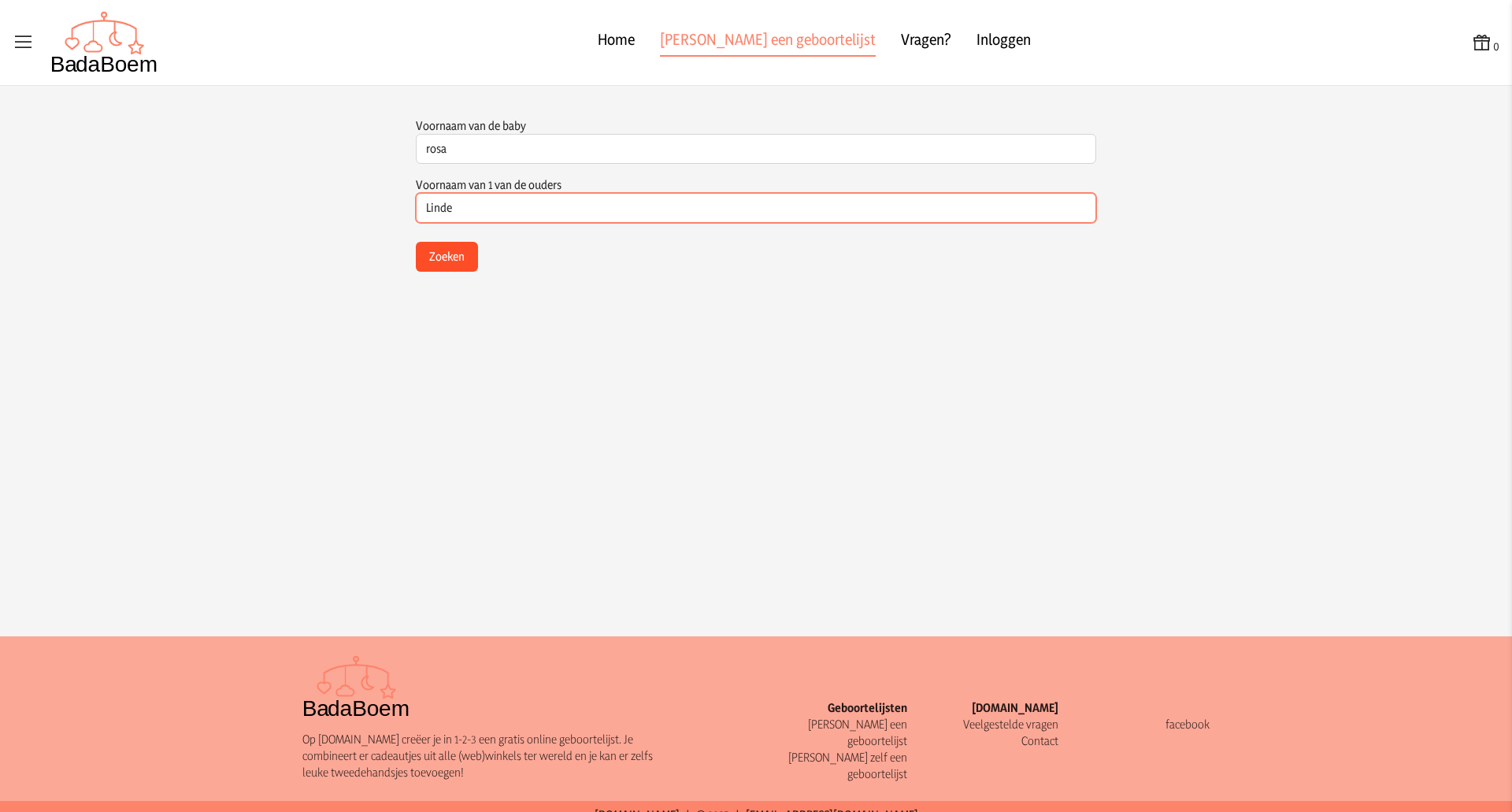
type input "Linde"
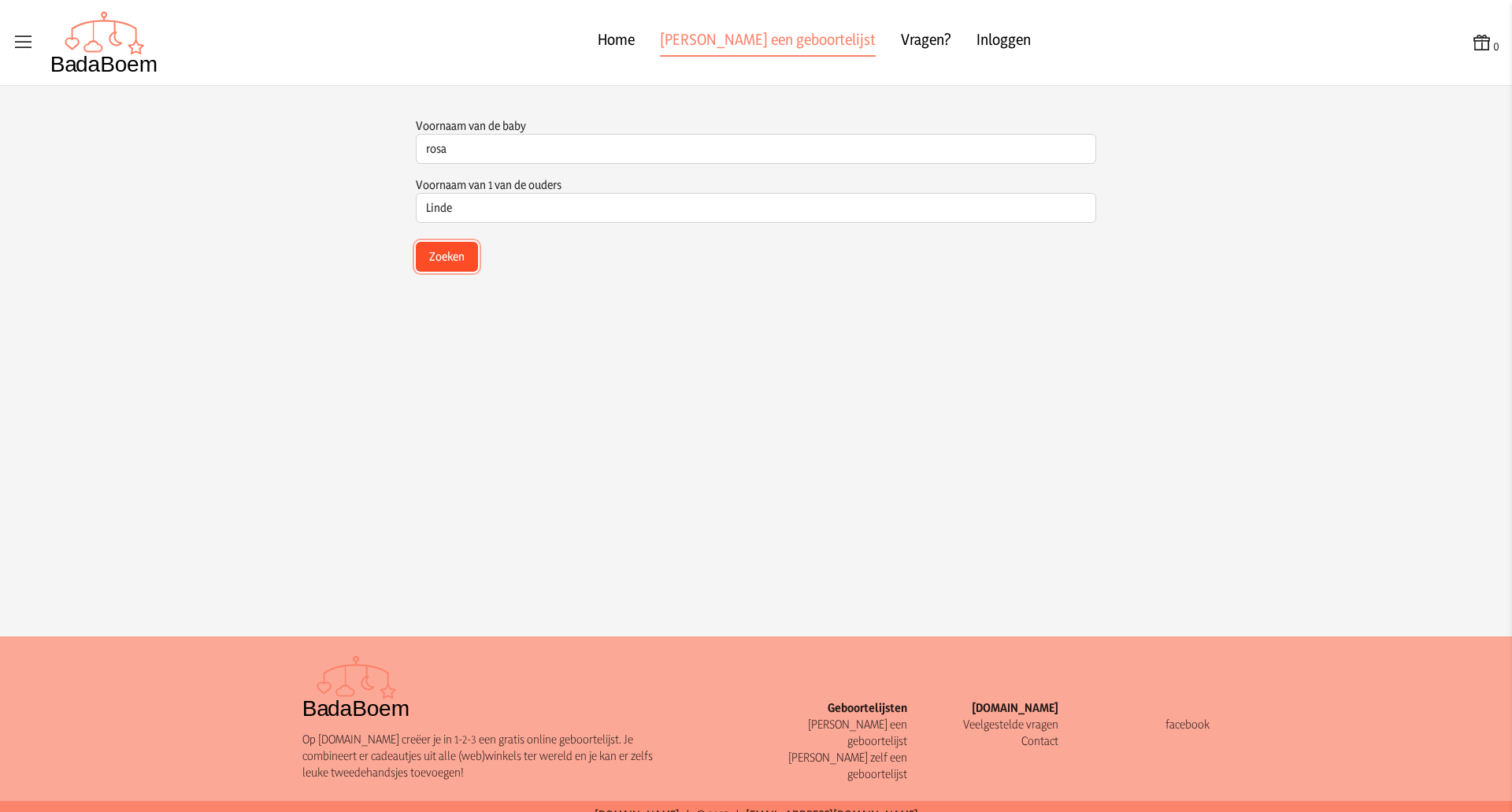
click at [453, 261] on button "Zoeken" at bounding box center [446, 257] width 63 height 30
click at [464, 314] on span "(Kindje van [PERSON_NAME] en [PERSON_NAME] )" at bounding box center [501, 324] width 146 height 32
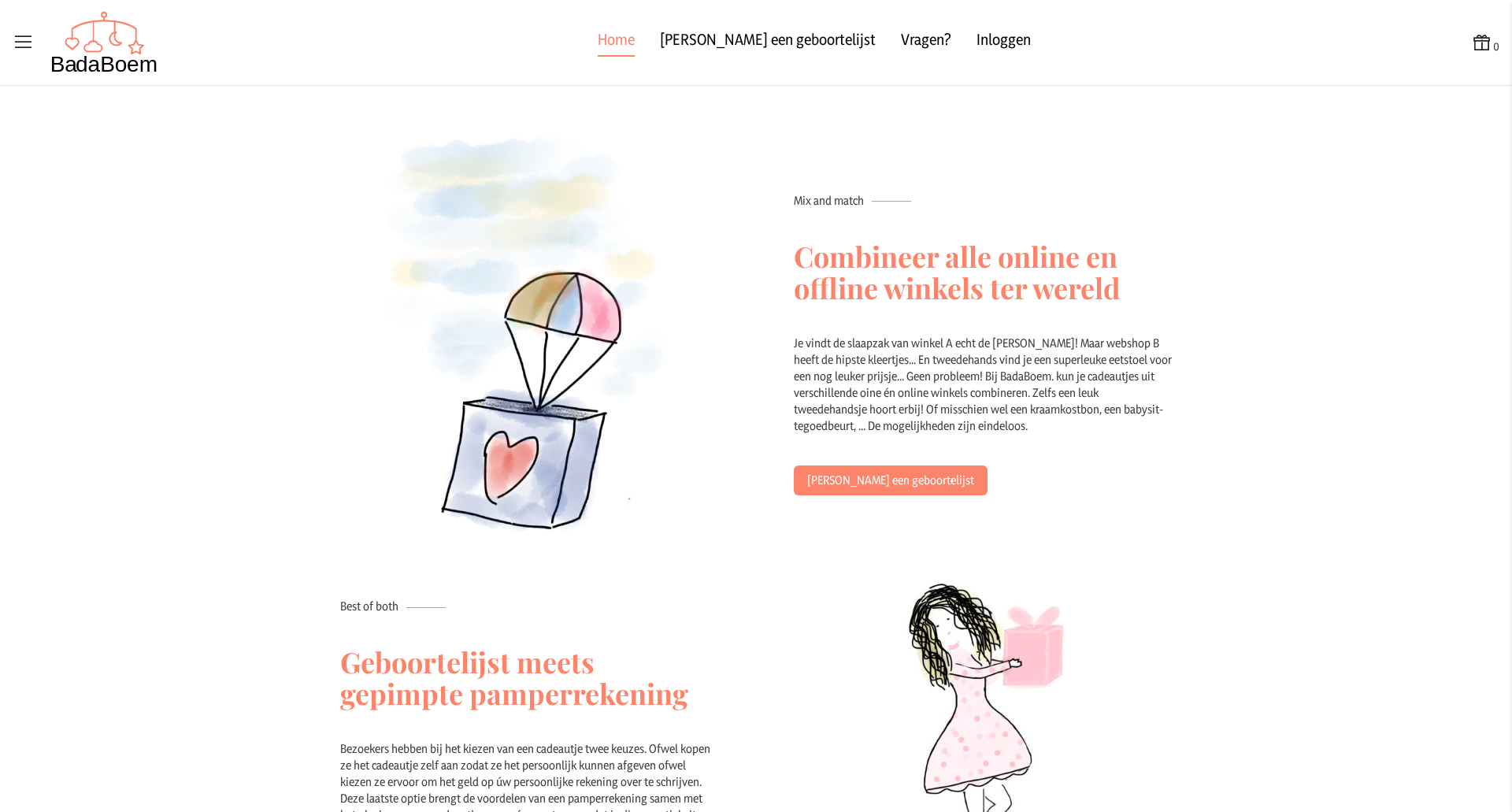
scroll to position [469, 0]
click at [1004, 355] on div "Je vindt de slaapzak van winkel A echt de [PERSON_NAME]! Maar webshop B heeft d…" at bounding box center [983, 399] width 378 height 130
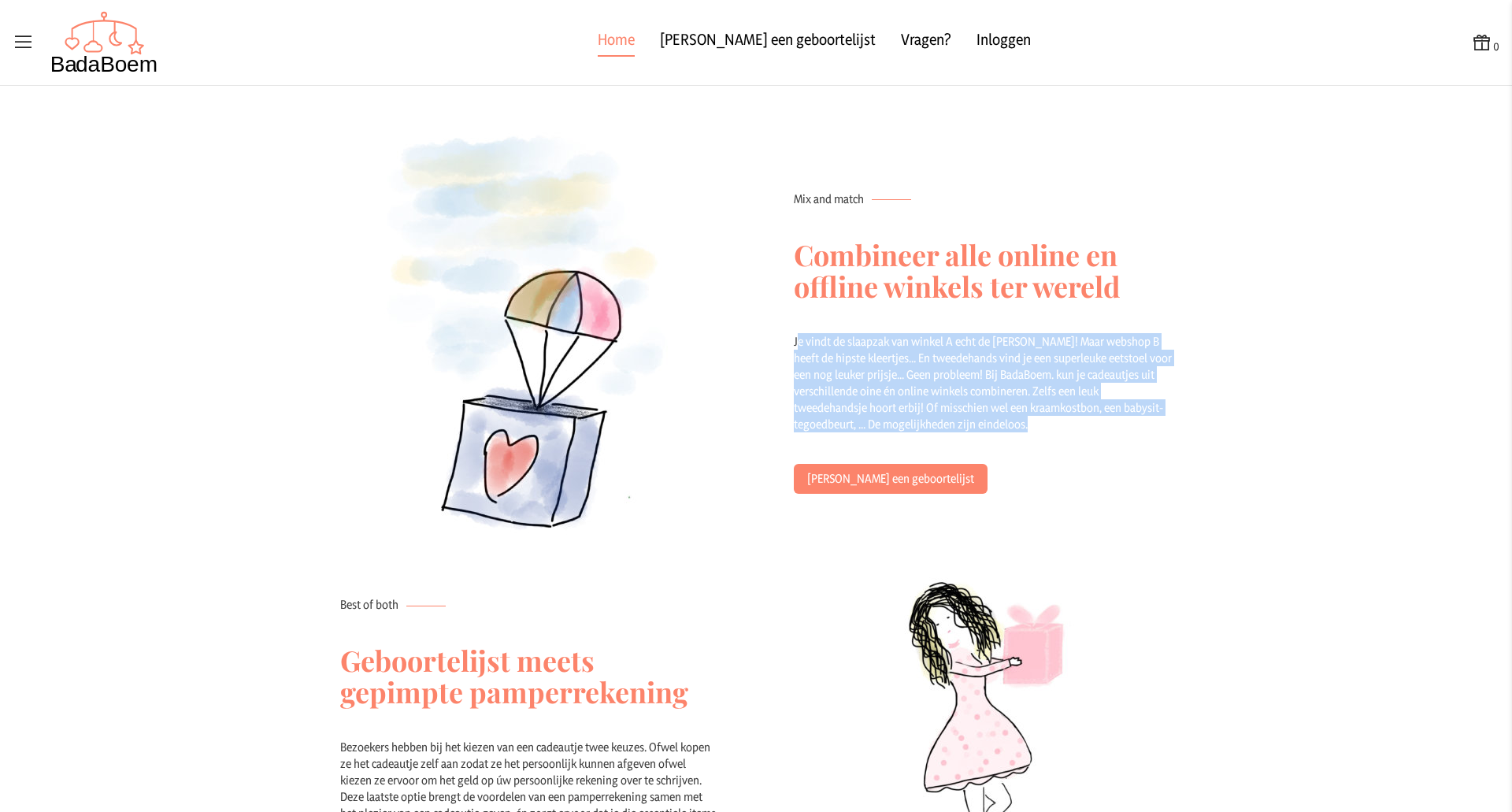
click at [1004, 355] on div "Je vindt de slaapzak van winkel A echt de [PERSON_NAME]! Maar webshop B heeft d…" at bounding box center [983, 399] width 378 height 130
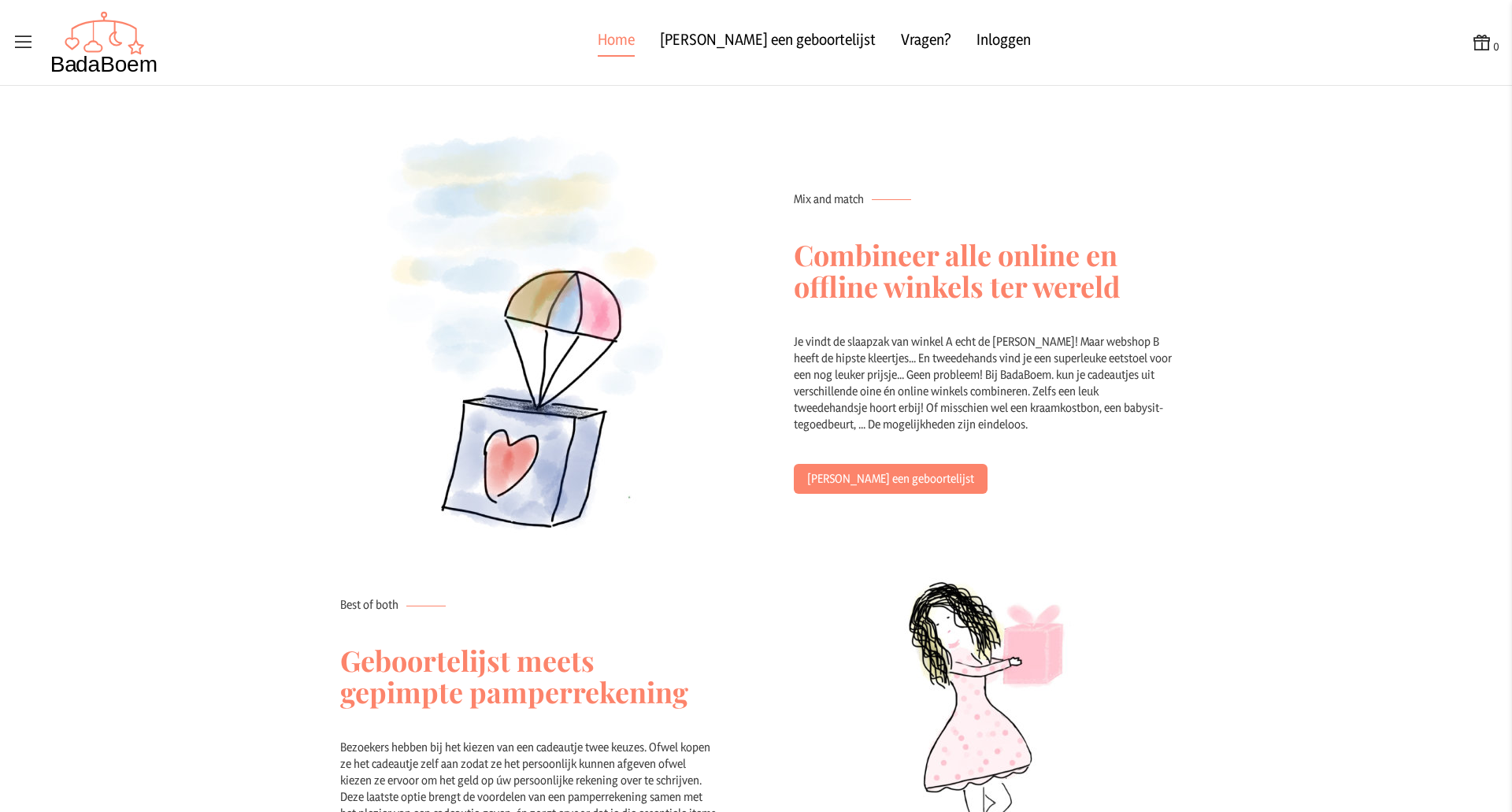
click at [977, 384] on div "Je vindt de slaapzak van winkel A echt de [PERSON_NAME]! Maar webshop B heeft d…" at bounding box center [983, 399] width 378 height 130
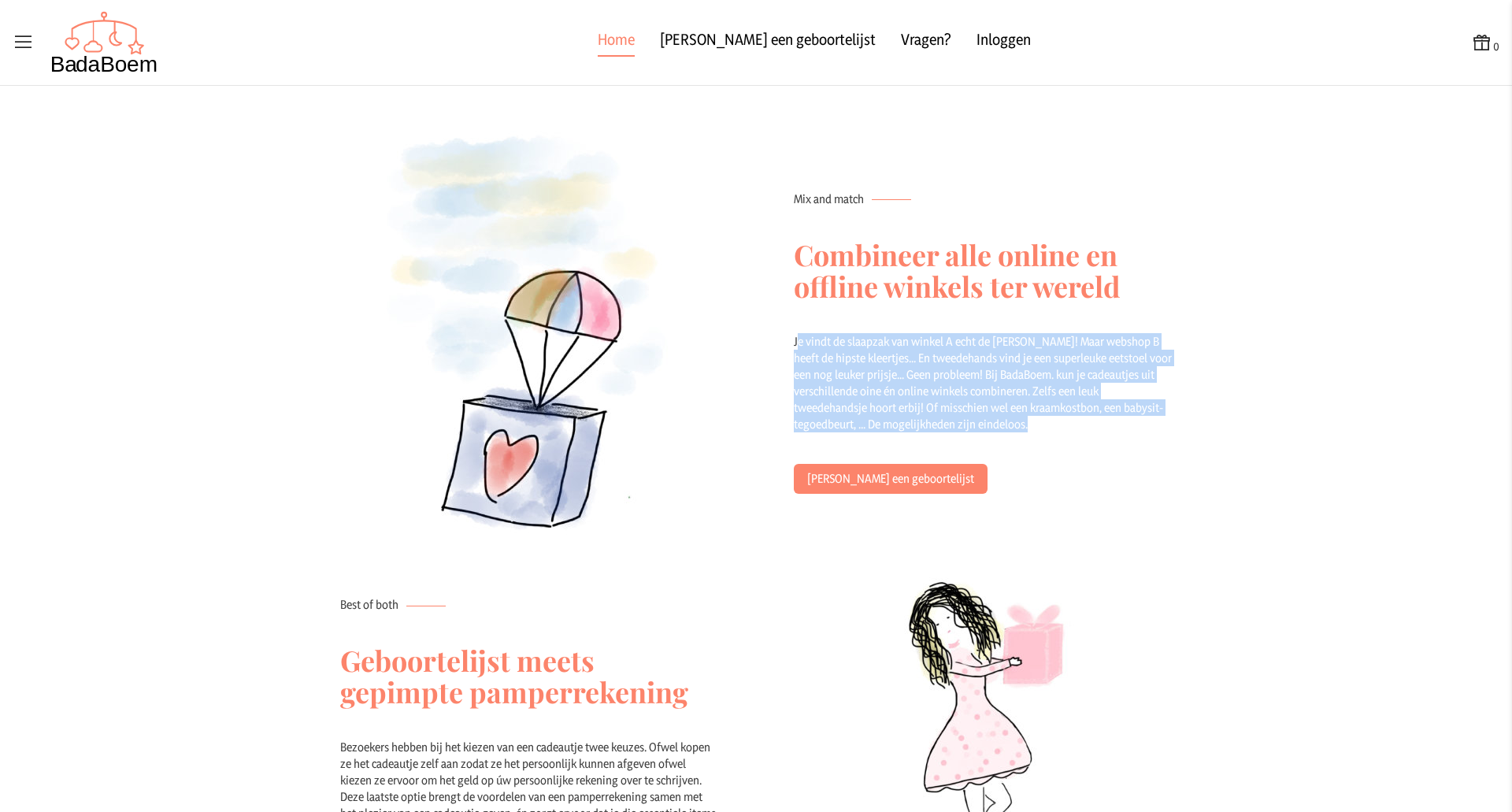
click at [977, 384] on div "Je vindt de slaapzak van winkel A echt de [PERSON_NAME]! Maar webshop B heeft d…" at bounding box center [983, 399] width 378 height 130
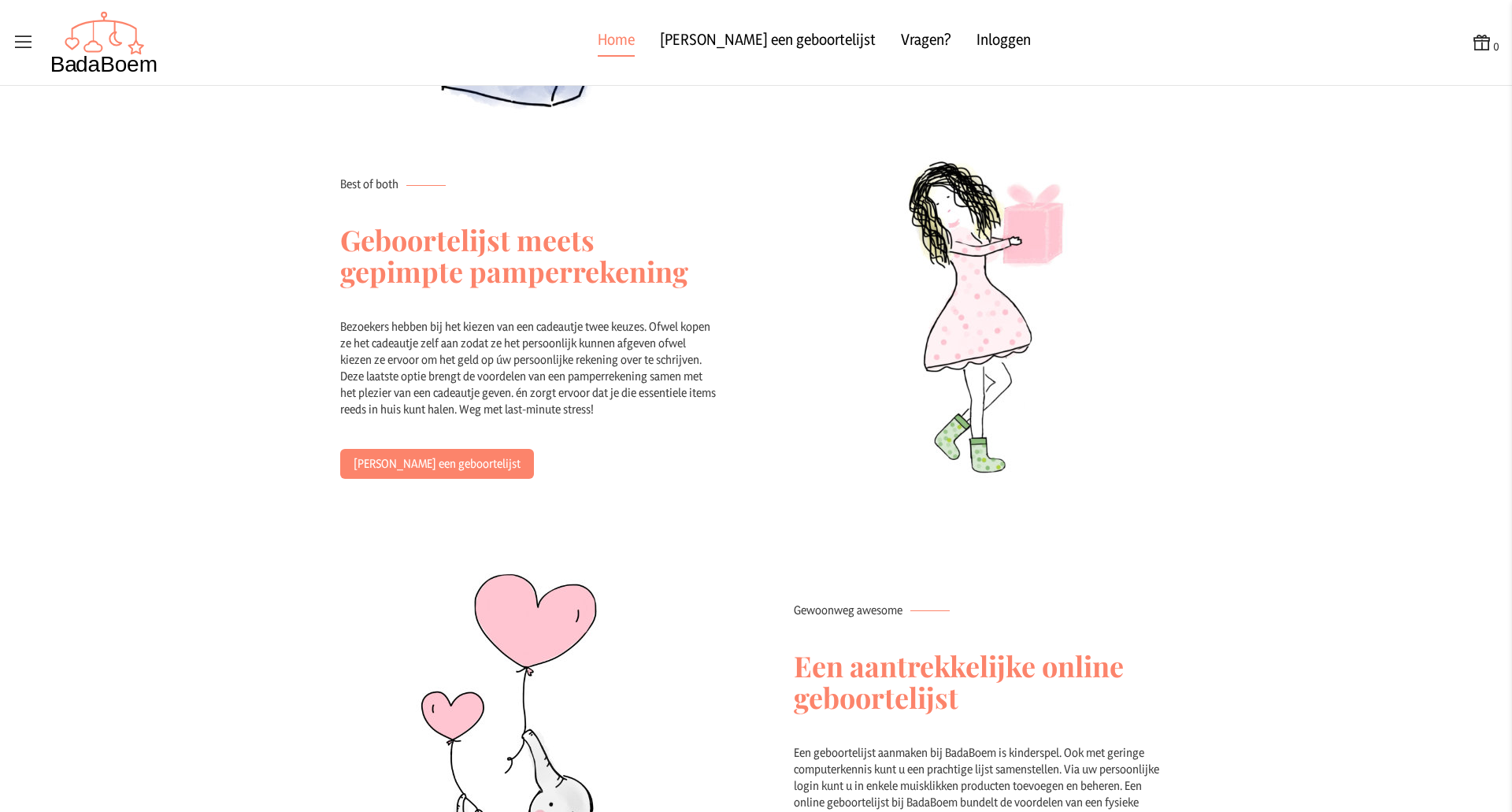
scroll to position [890, 0]
click at [513, 334] on div "Bezoekers hebben bij het kiezen van een cadeautje twee keuzes. Ofwel kopen ze h…" at bounding box center [529, 383] width 378 height 130
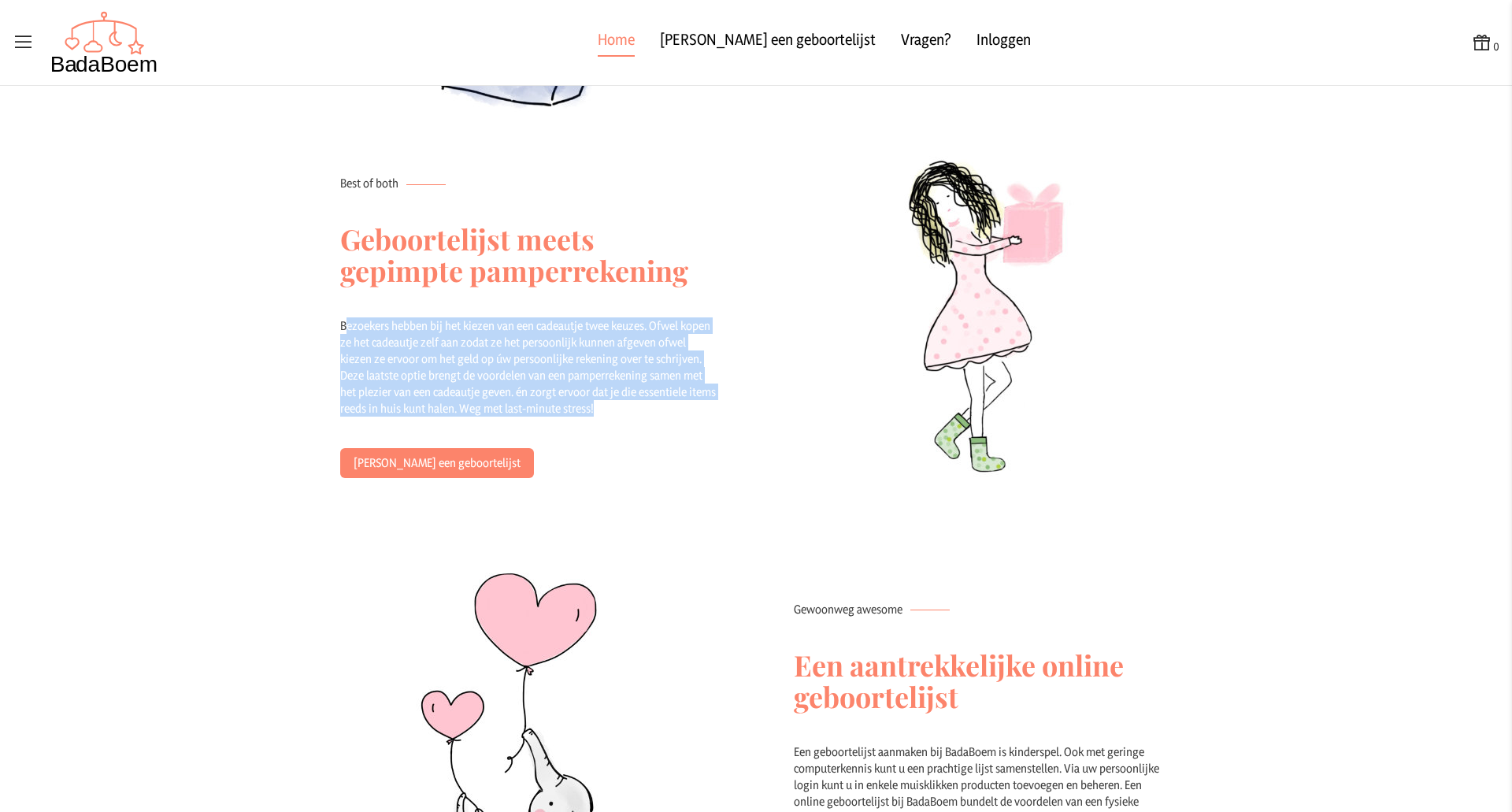
click at [513, 334] on div "Bezoekers hebben bij het kiezen van een cadeautje twee keuzes. Ofwel kopen ze h…" at bounding box center [529, 383] width 378 height 130
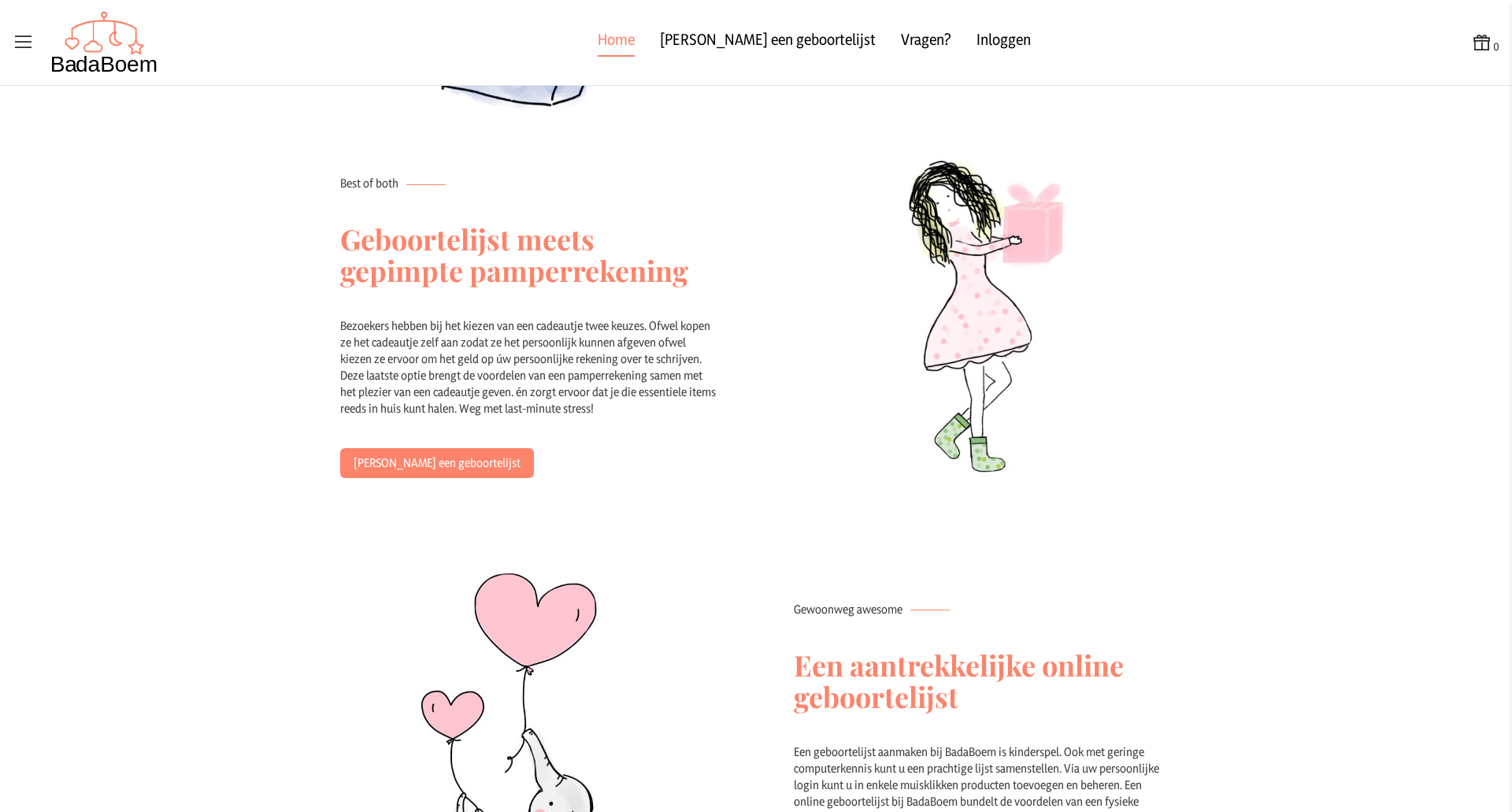
click at [457, 386] on div "Bezoekers hebben bij het kiezen van een cadeautje twee keuzes. Ofwel kopen ze h…" at bounding box center [529, 383] width 378 height 130
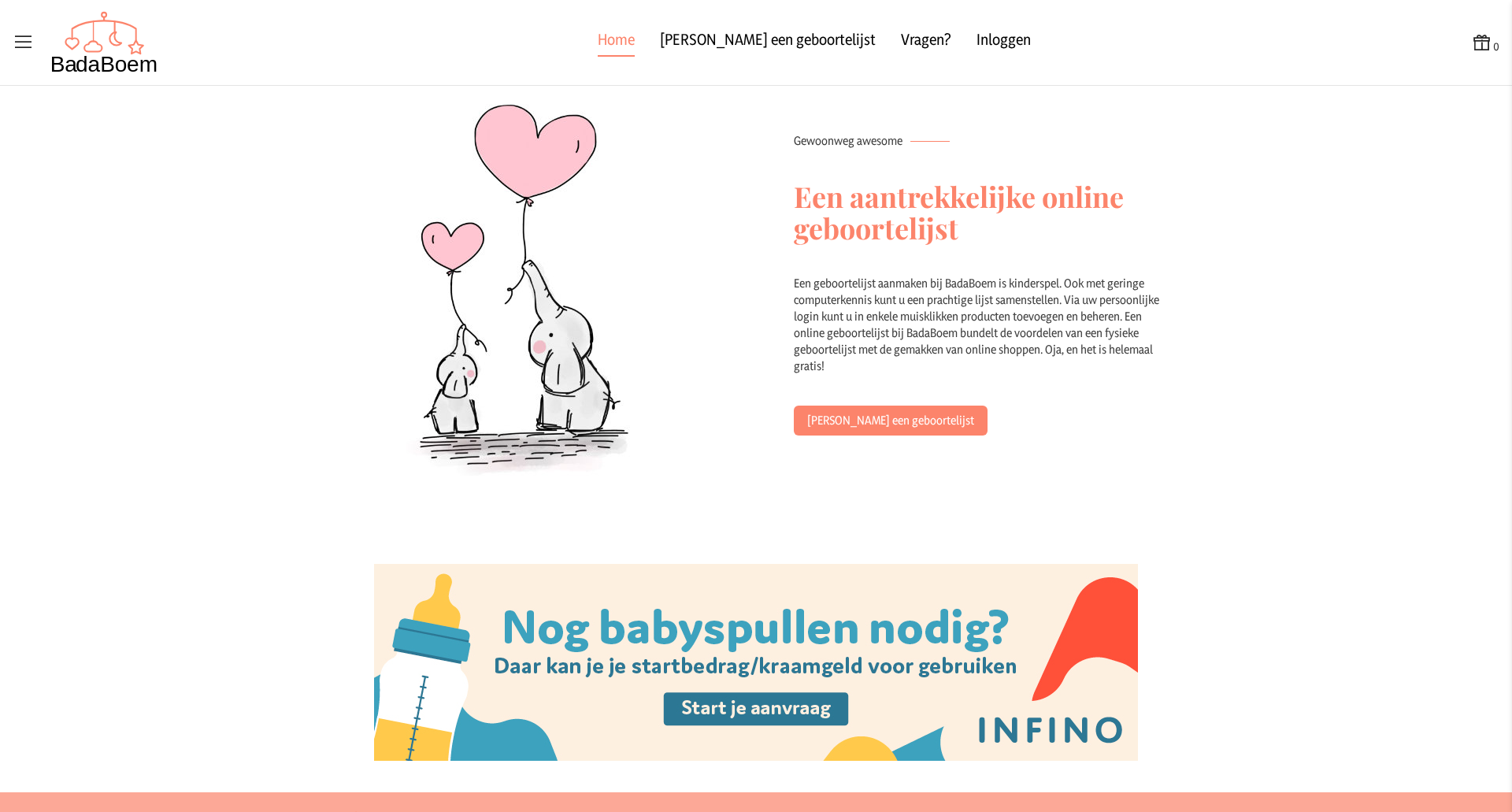
scroll to position [1360, 0]
click at [1021, 293] on div "Een geboortelijst aanmaken bij BadaBoem is kinderspel. Ook met geringe computer…" at bounding box center [983, 339] width 378 height 130
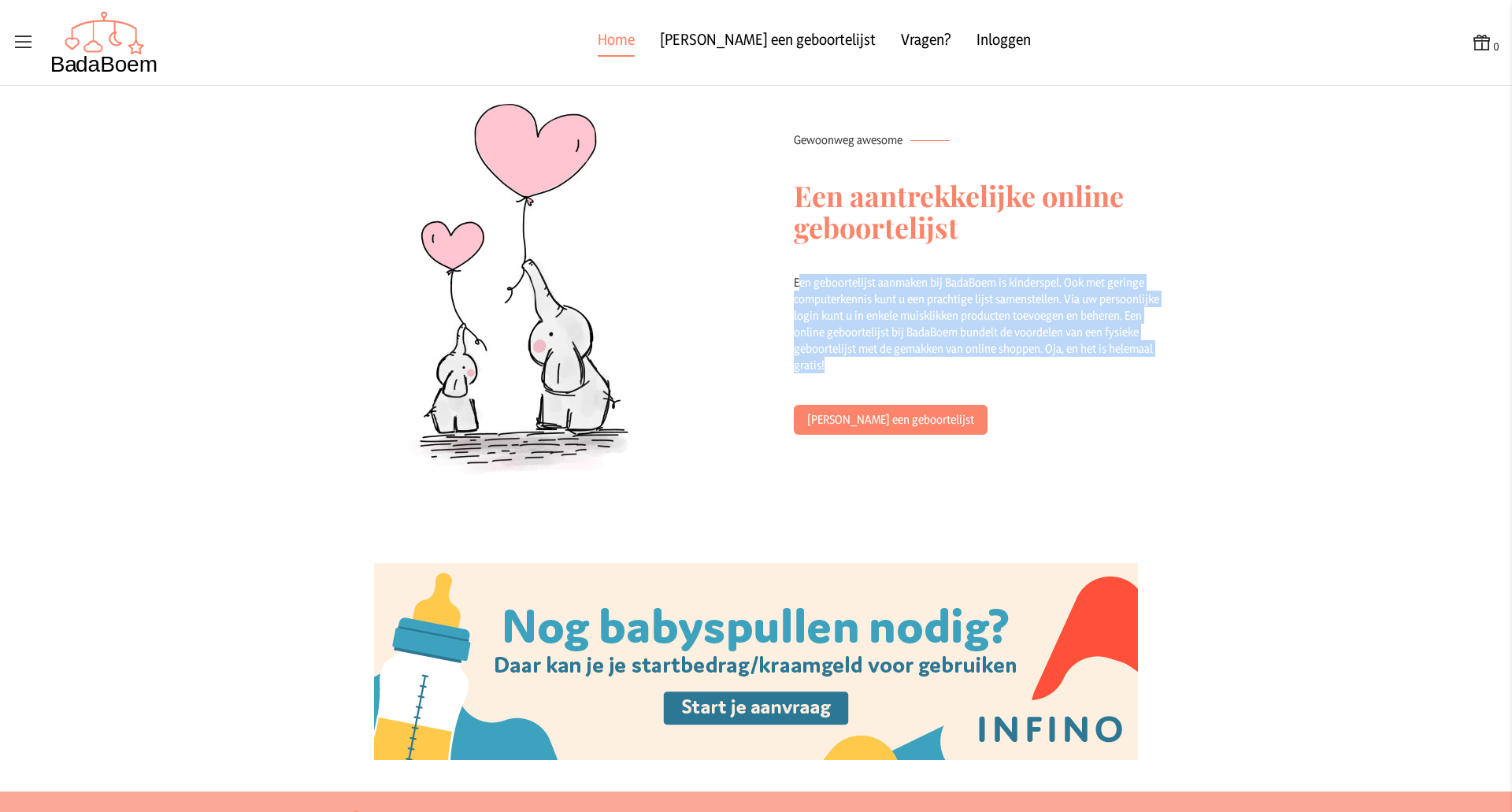
click at [1021, 293] on div "Een geboortelijst aanmaken bij BadaBoem is kinderspel. Ook met geringe computer…" at bounding box center [983, 339] width 378 height 130
click at [994, 345] on div "Een geboortelijst aanmaken bij BadaBoem is kinderspel. Ook met geringe computer…" at bounding box center [983, 339] width 378 height 130
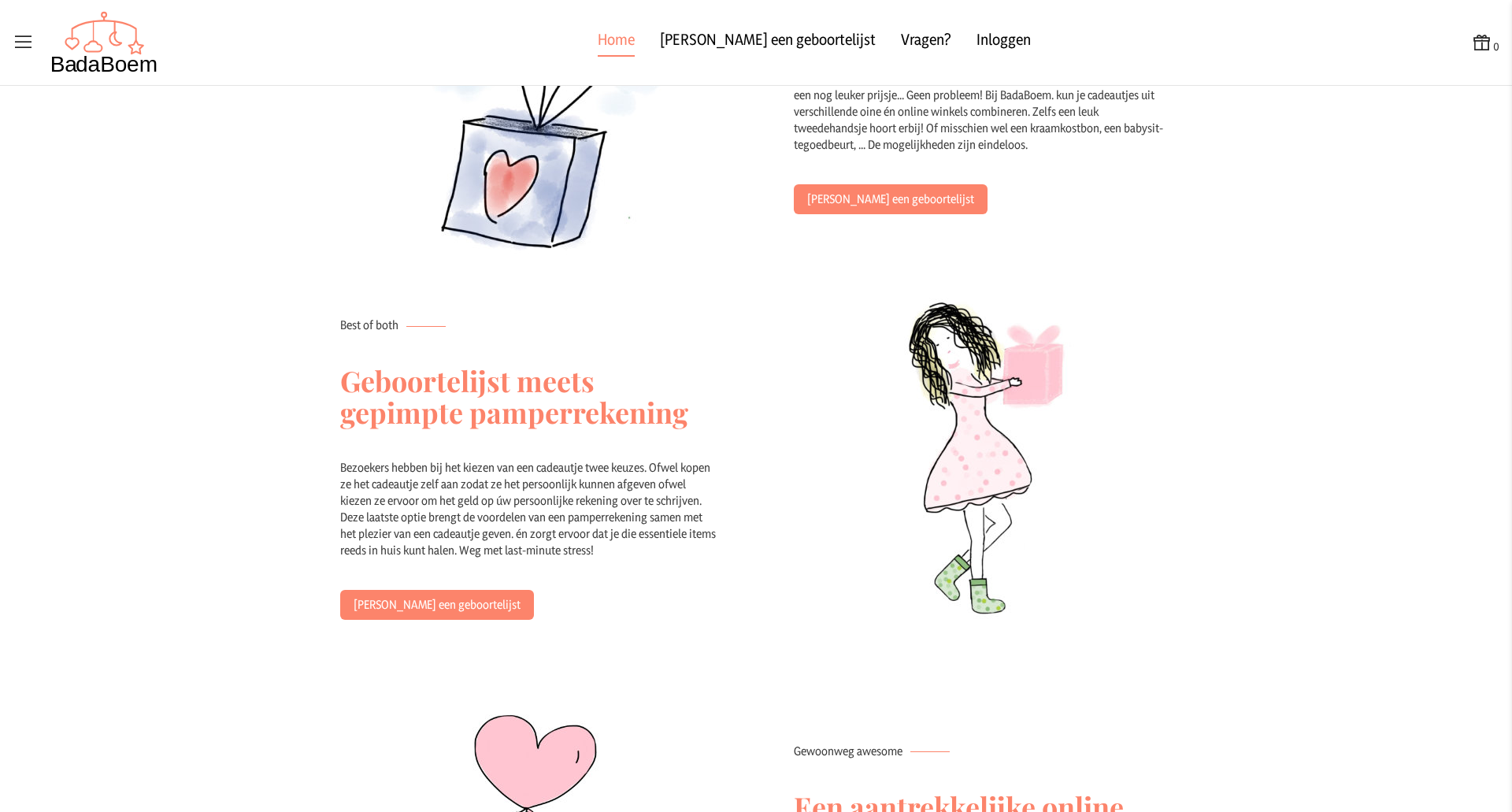
scroll to position [0, 0]
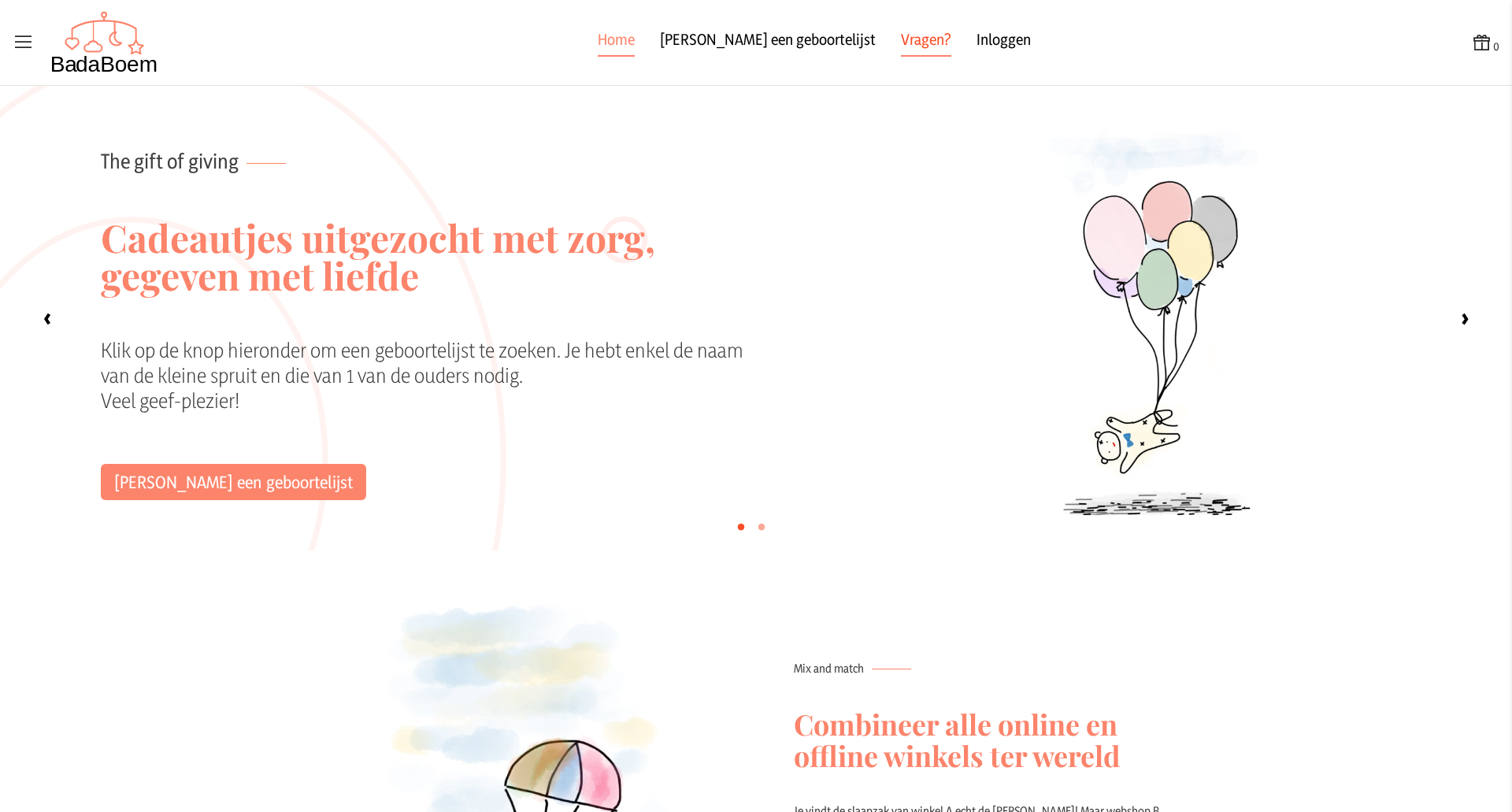
click at [902, 43] on link "Vragen?" at bounding box center [926, 42] width 50 height 28
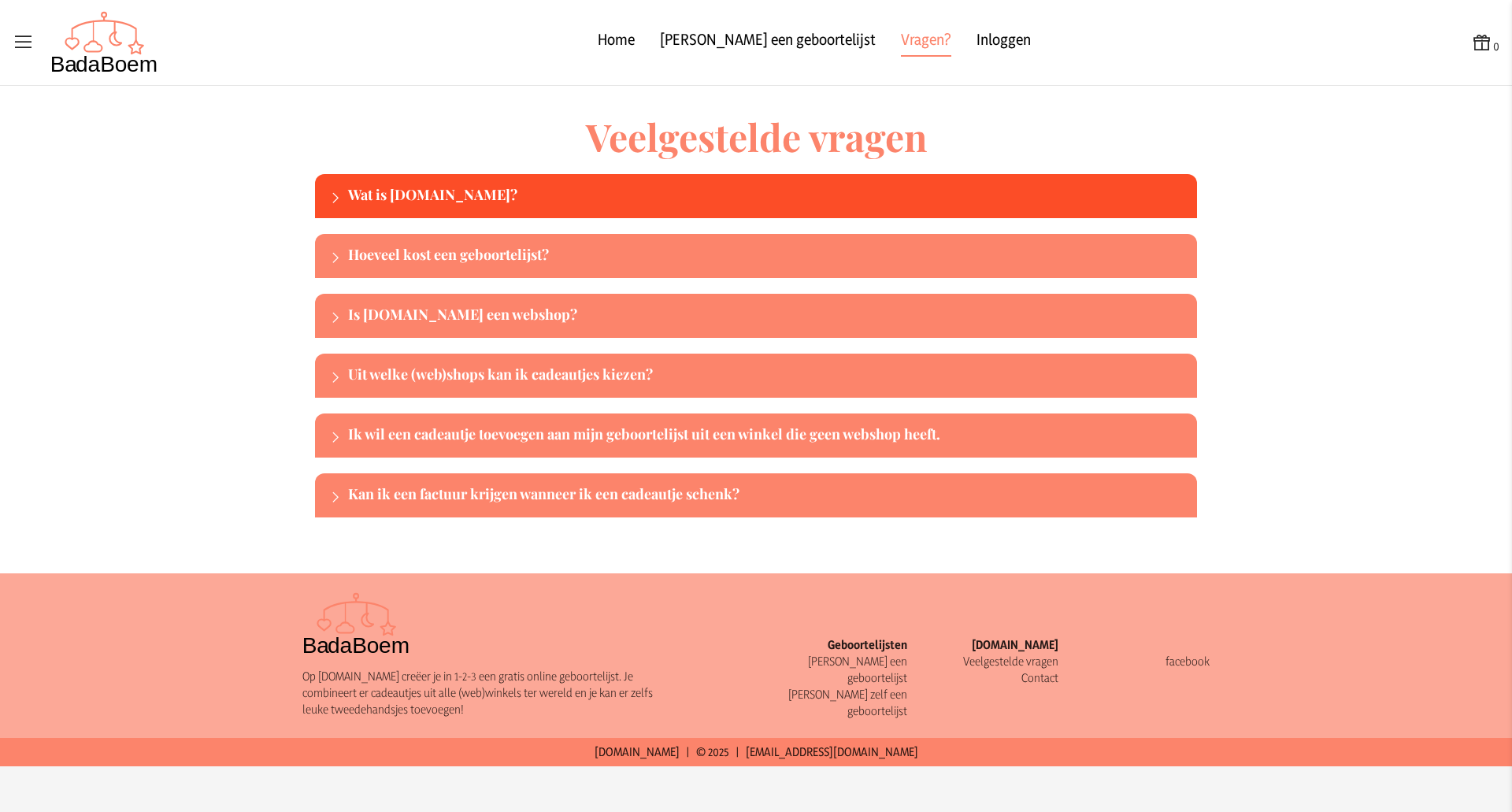
click at [549, 182] on div "Wat is BadaBoem.be?" at bounding box center [756, 196] width 882 height 44
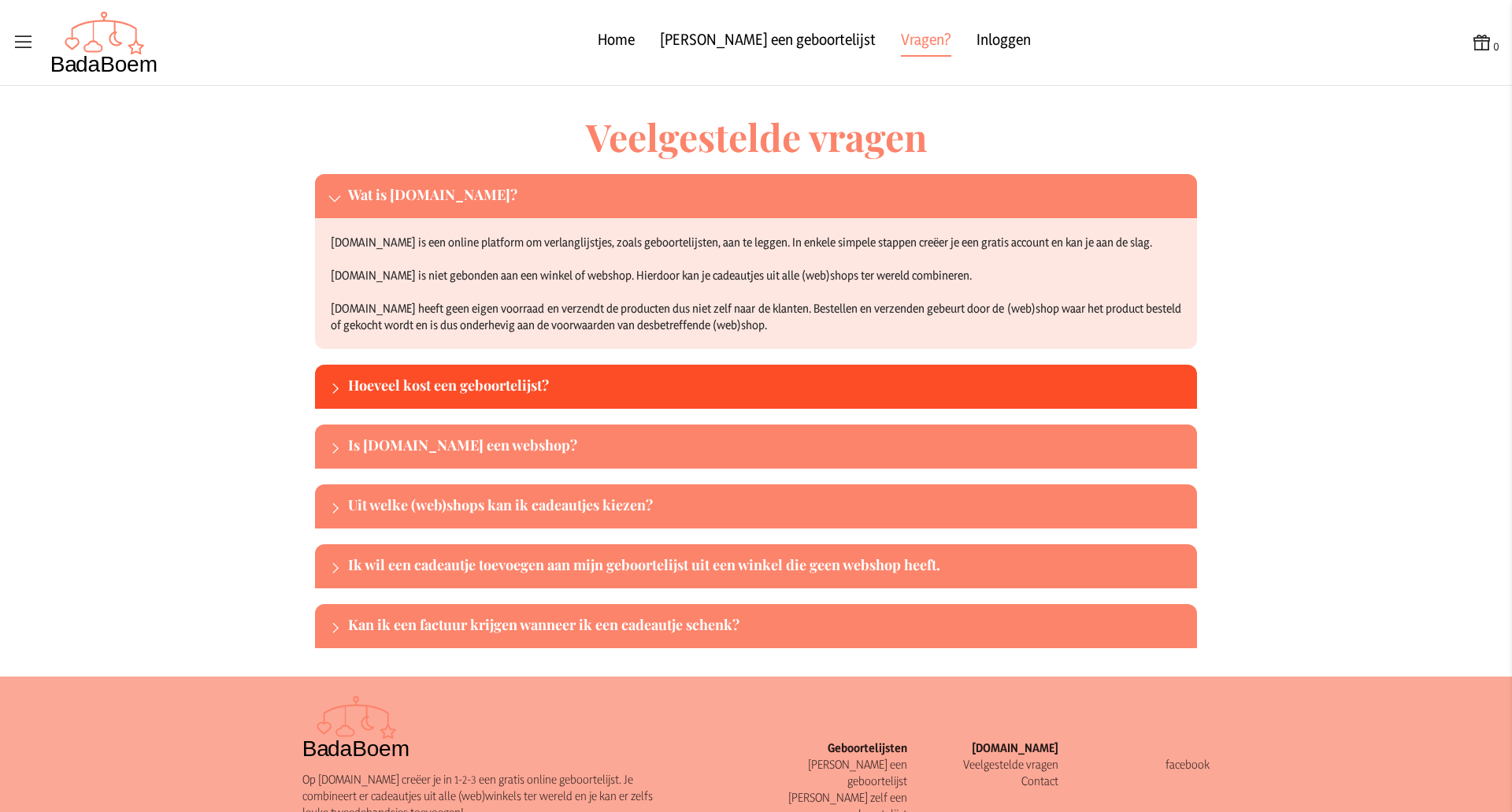
click at [460, 396] on div "Hoeveel kost een geboortelijst?" at bounding box center [769, 386] width 842 height 26
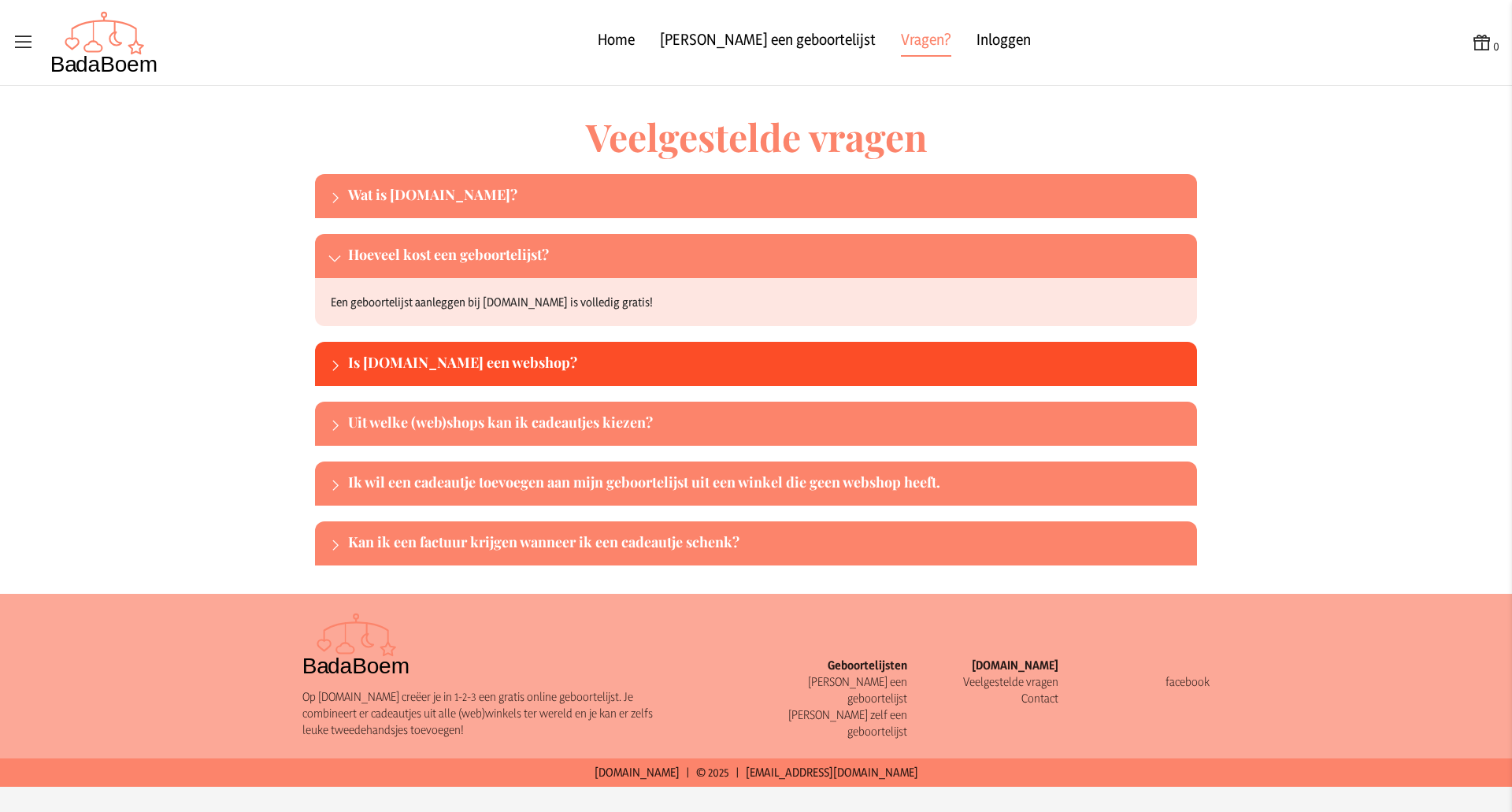
click at [503, 347] on div "Is BadaBoem.be een webshop?" at bounding box center [756, 364] width 882 height 44
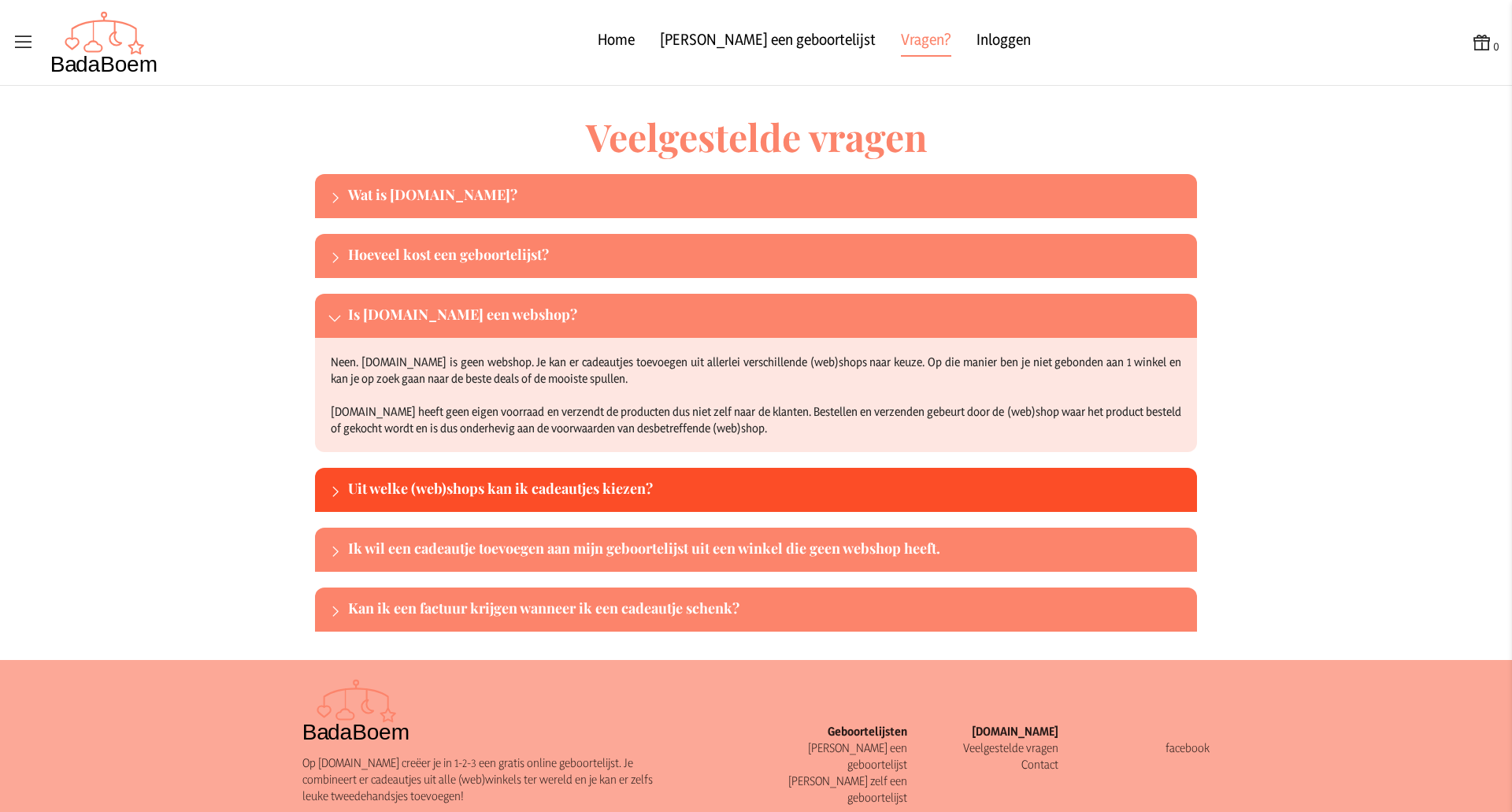
click at [655, 491] on div "Uit welke (web)shops kan ik cadeautjes kiezen?" at bounding box center [769, 489] width 842 height 26
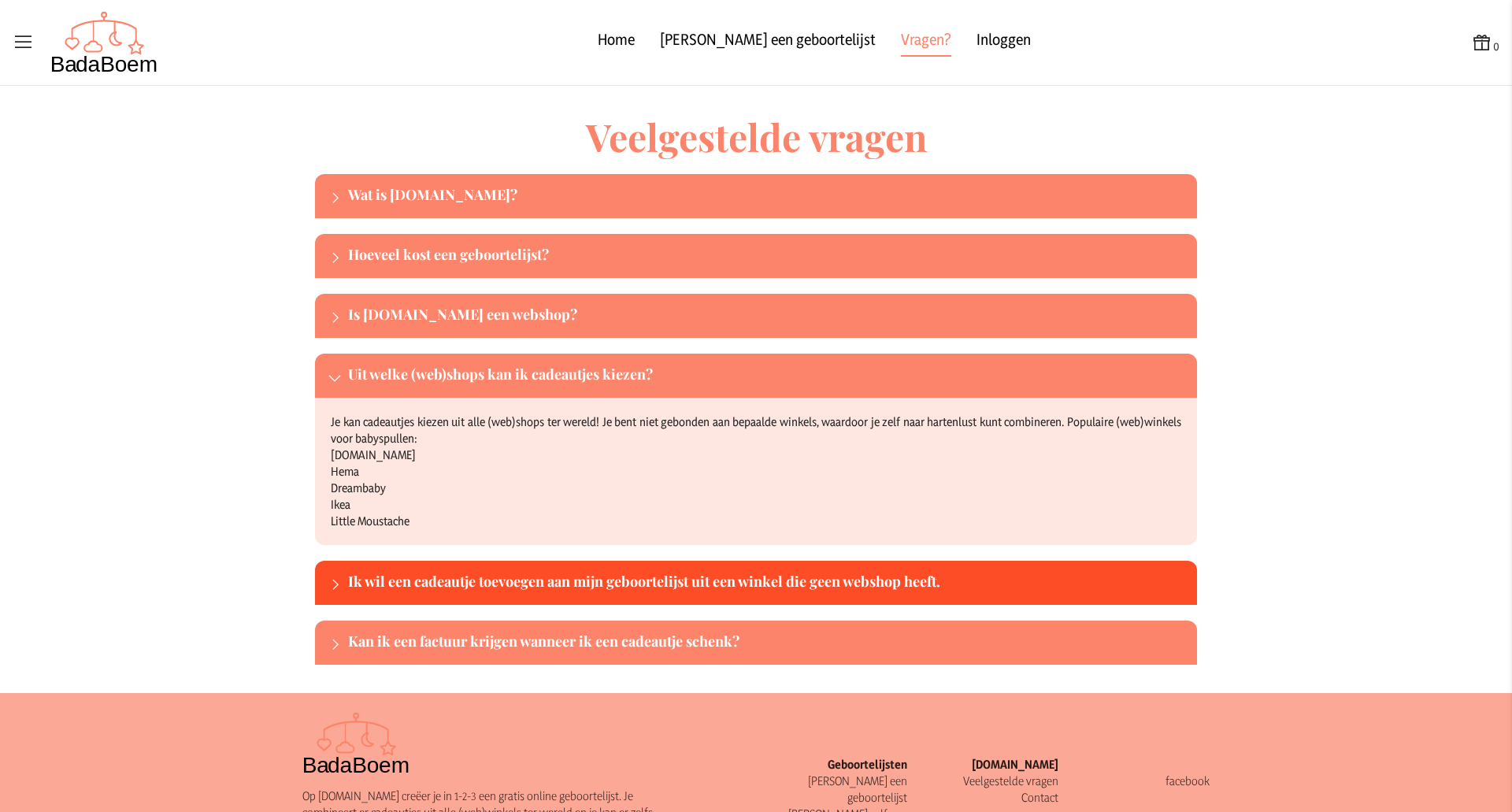
click at [663, 585] on div "Ik wil een cadeautje toevoegen aan mijn geboortelijst uit een winkel die geen w…" at bounding box center [769, 582] width 842 height 26
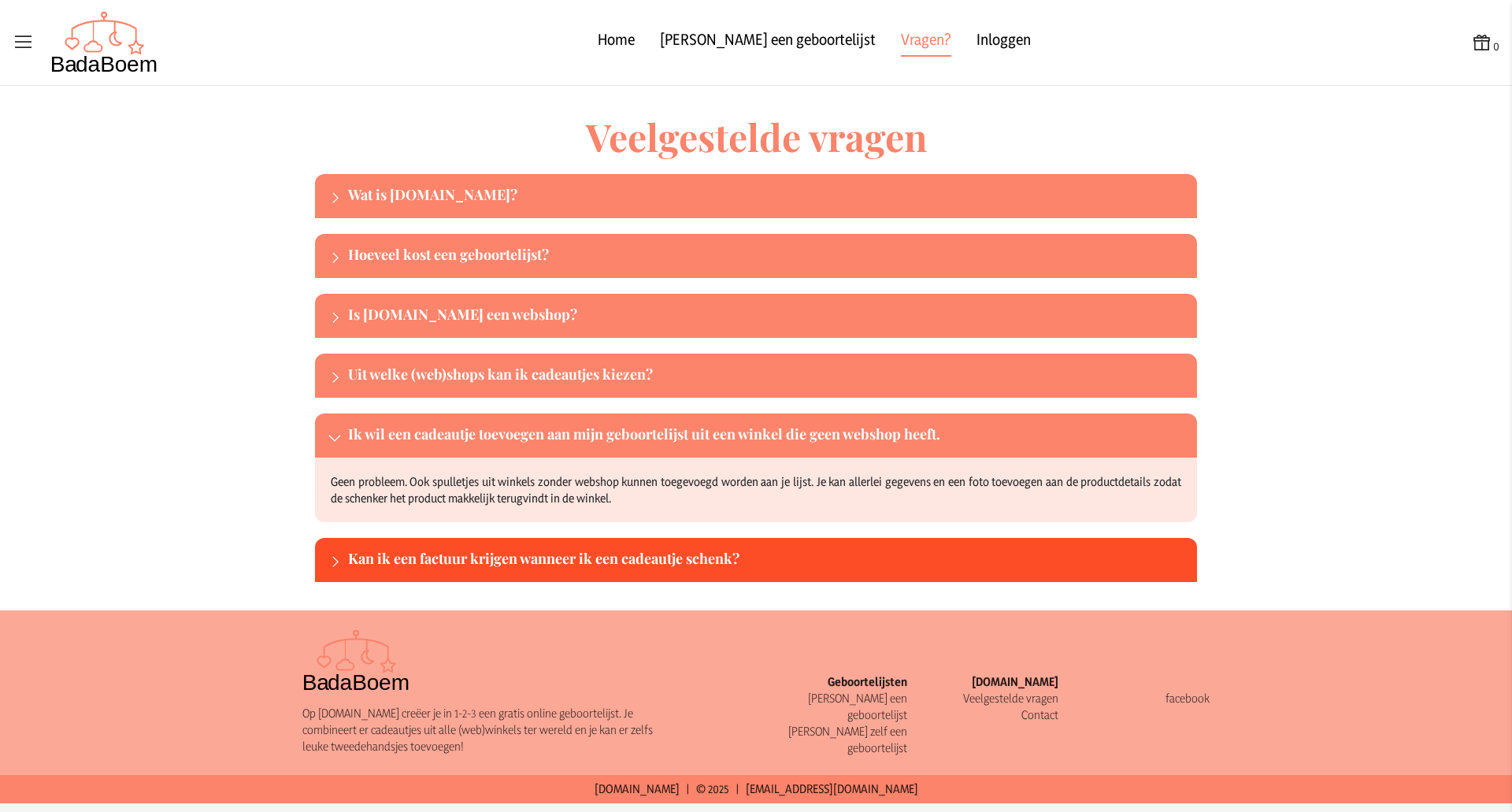
drag, startPoint x: 646, startPoint y: 567, endPoint x: 604, endPoint y: 557, distance: 43.2
click at [604, 557] on div "Kan ik een factuur krijgen wanneer ik een cadeautje schenk?" at bounding box center [769, 560] width 842 height 26
